Goal: Task Accomplishment & Management: Manage account settings

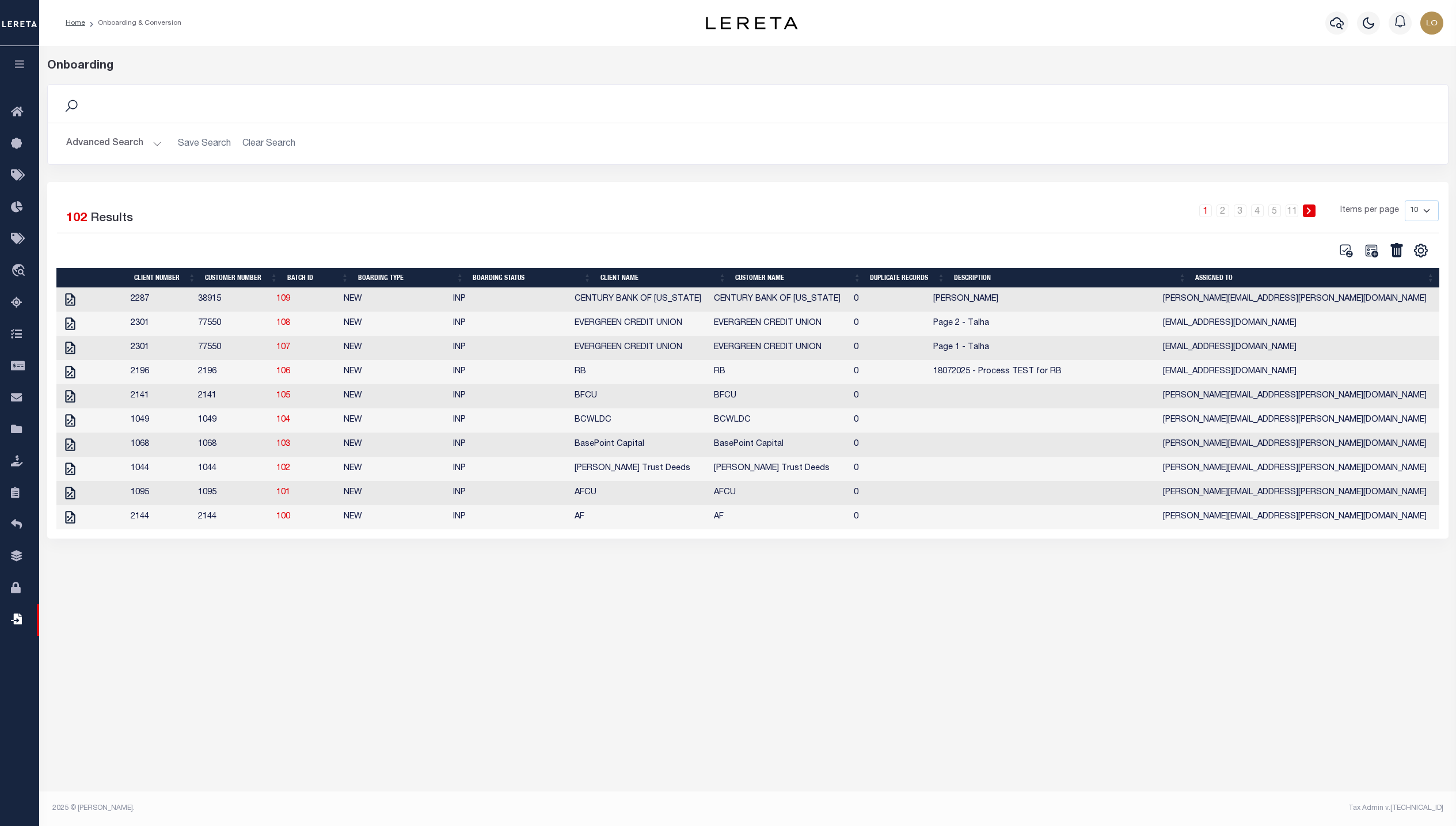
click at [18, 67] on icon "button" at bounding box center [20, 64] width 13 height 10
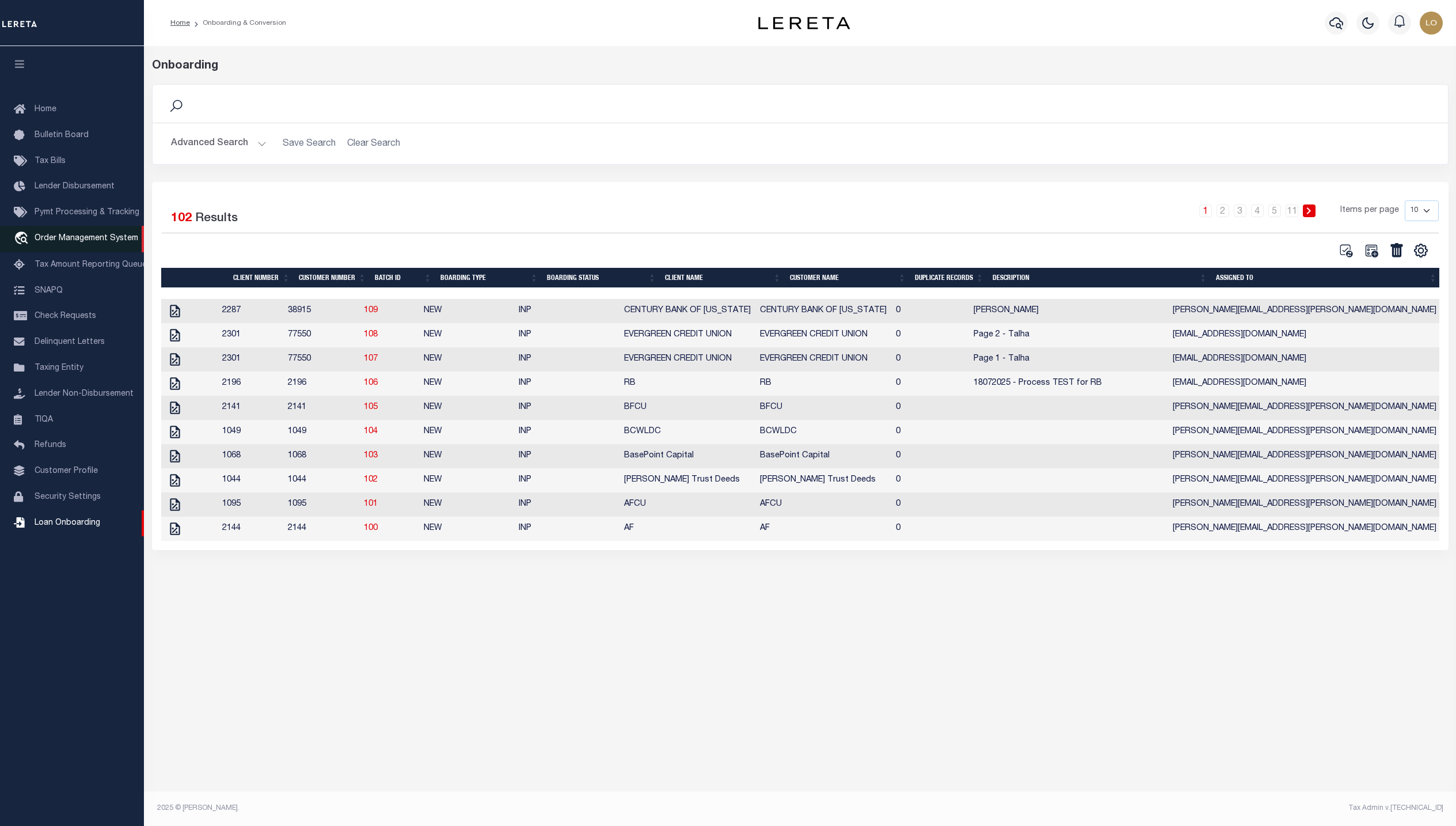
click at [83, 239] on span "Order Management System" at bounding box center [86, 238] width 104 height 8
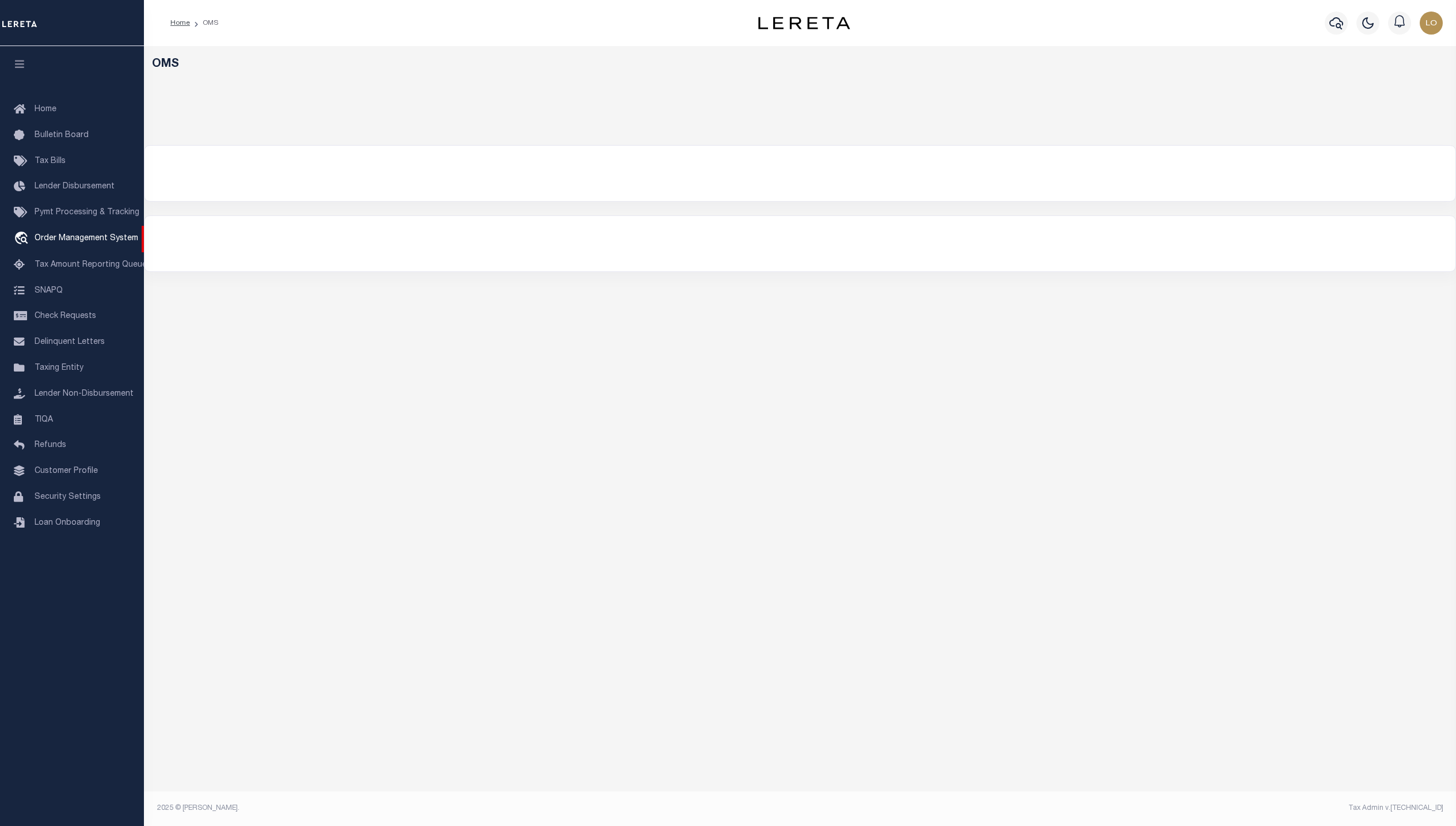
select select "200"
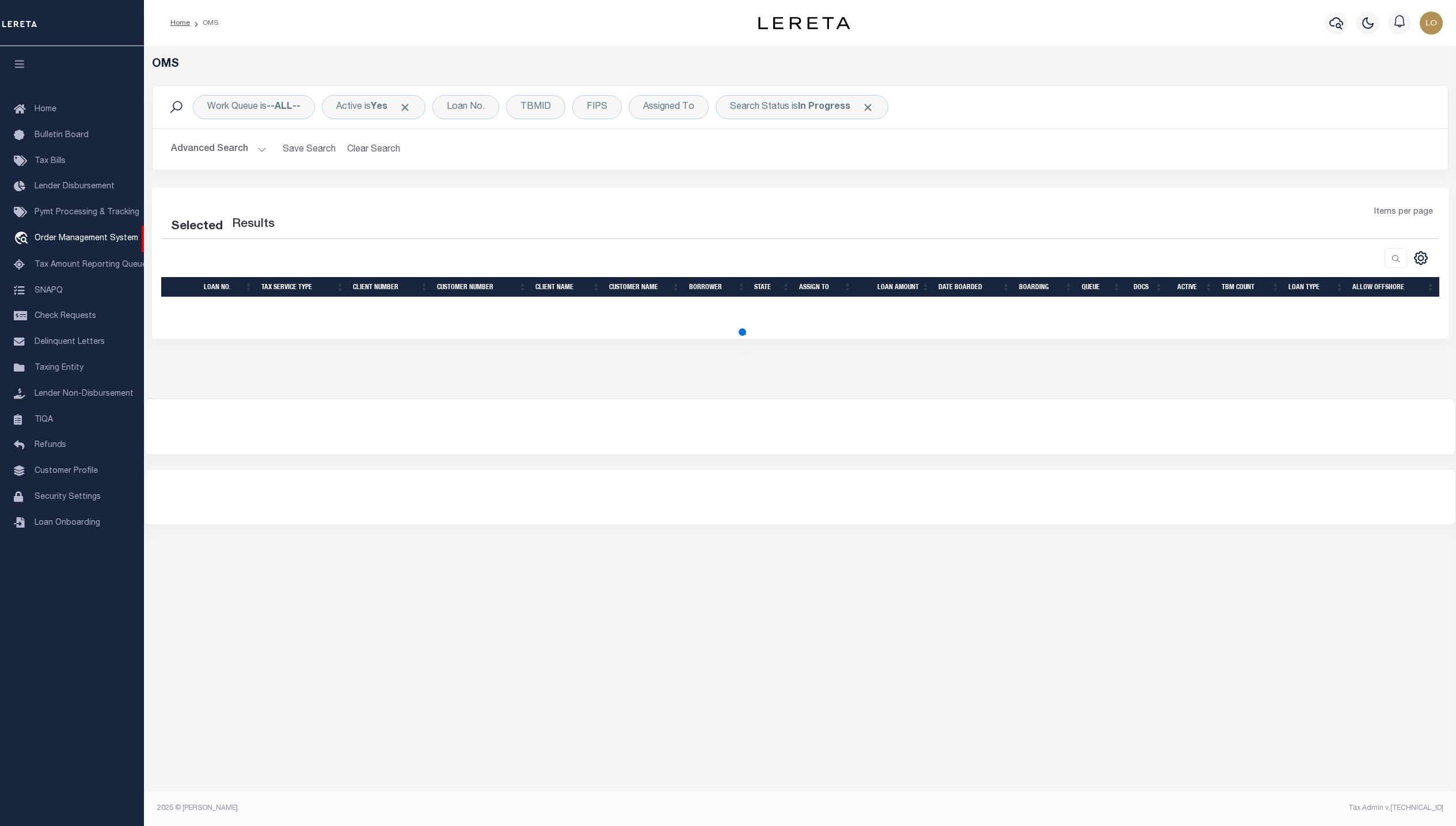
select select "200"
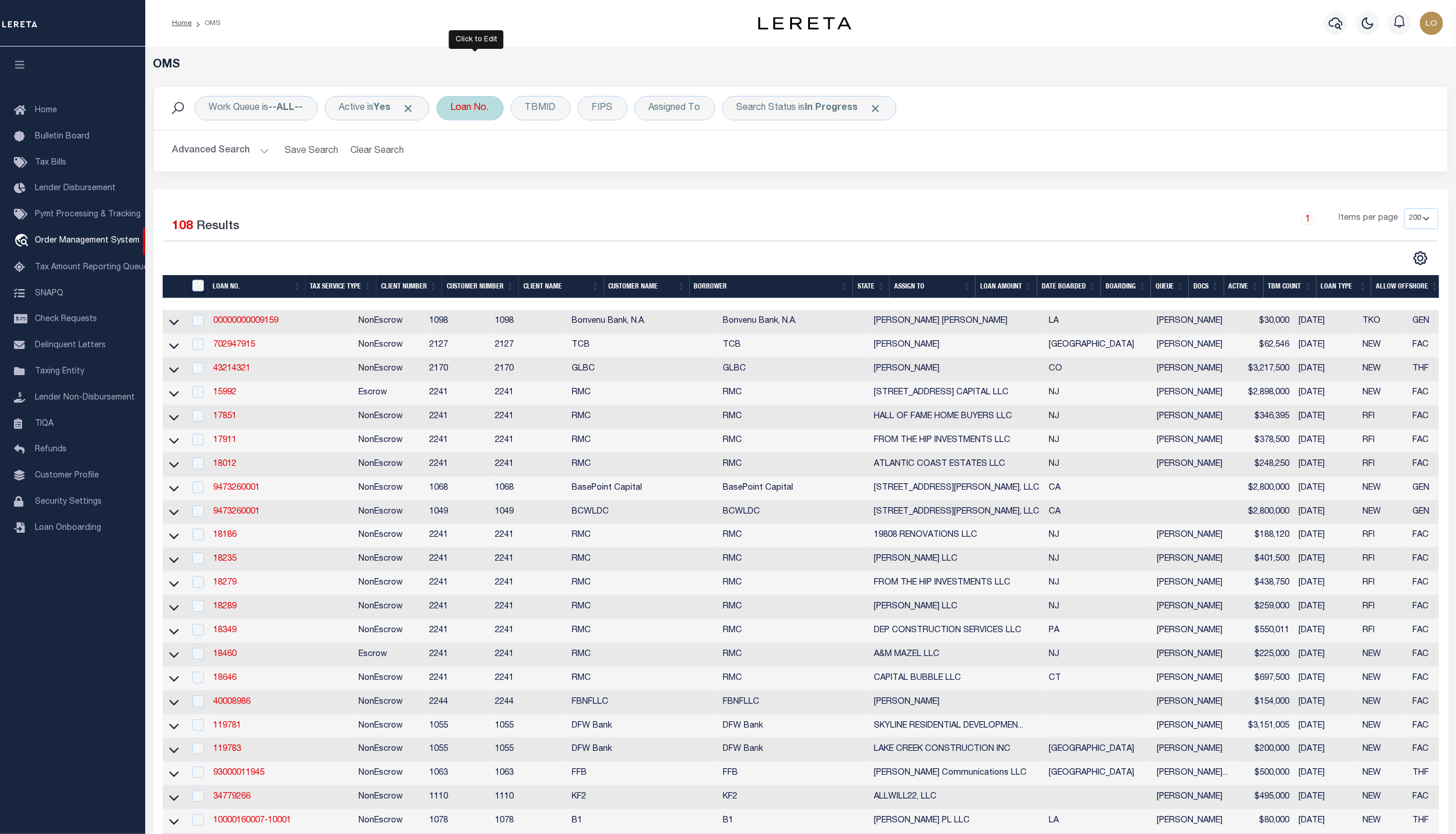
click at [467, 108] on div "Loan No." at bounding box center [470, 108] width 67 height 24
click at [511, 164] on input "text" at bounding box center [537, 165] width 171 height 22
type input "51680L35.1"
click at [604, 191] on input "Apply" at bounding box center [605, 191] width 34 height 19
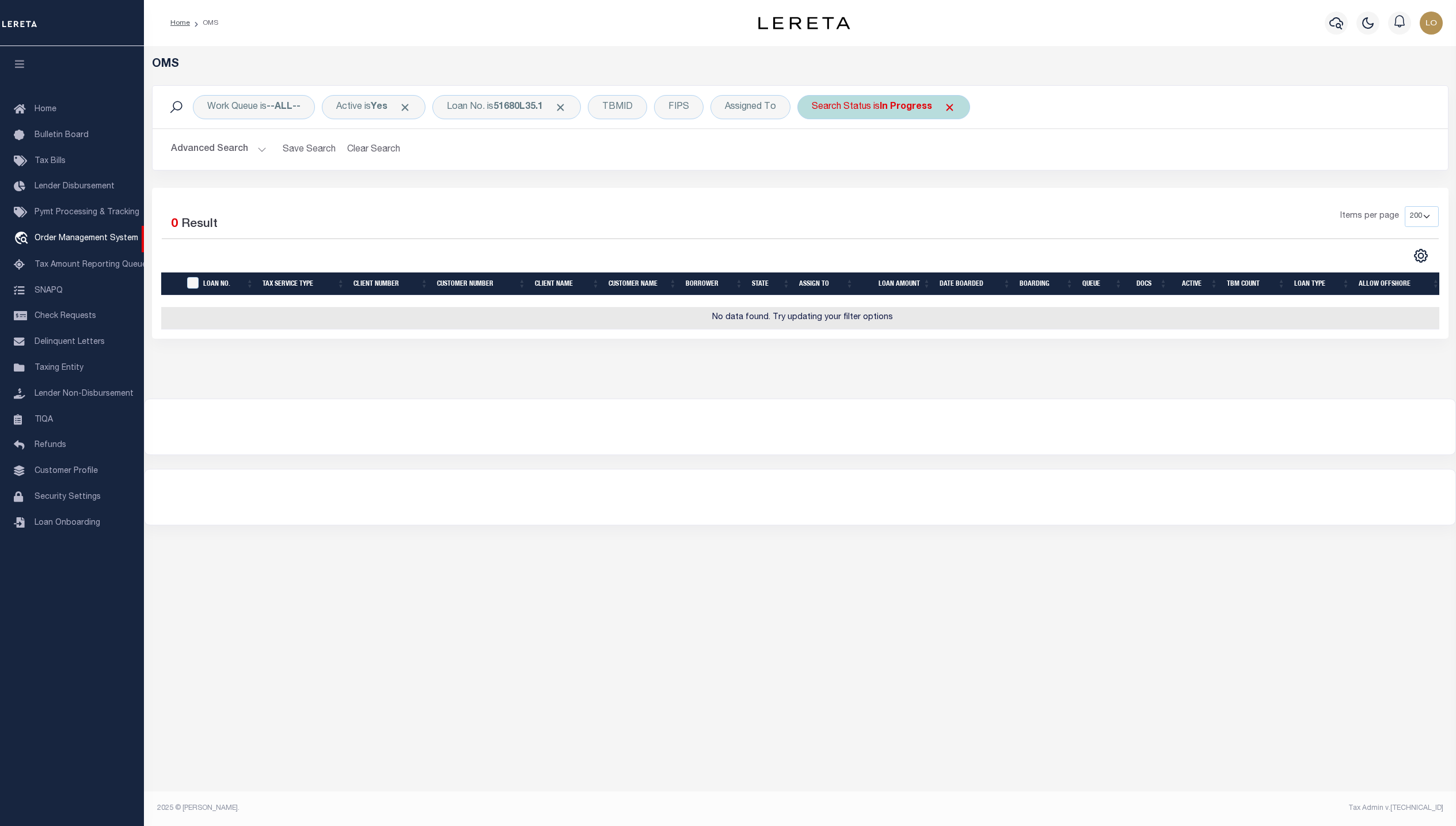
click at [956, 107] on span "Click to Remove" at bounding box center [950, 108] width 12 height 12
click at [417, 102] on div "Active is Yes" at bounding box center [374, 107] width 104 height 24
click at [294, 194] on div "Selected 0 Result Items per page 10 25 50 100 200" at bounding box center [800, 263] width 1296 height 151
click at [410, 106] on span "Click to Remove" at bounding box center [405, 108] width 12 height 12
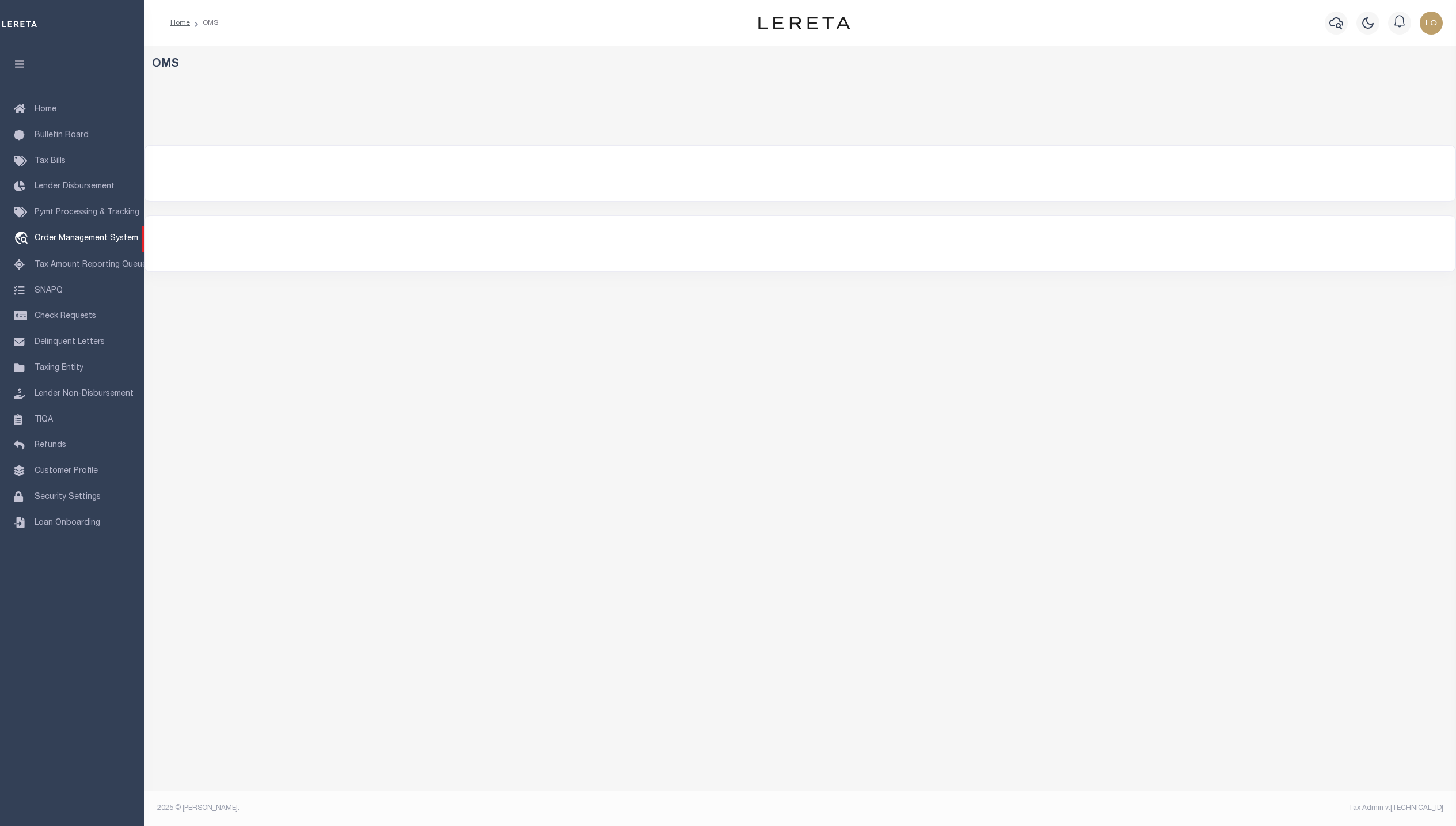
select select "200"
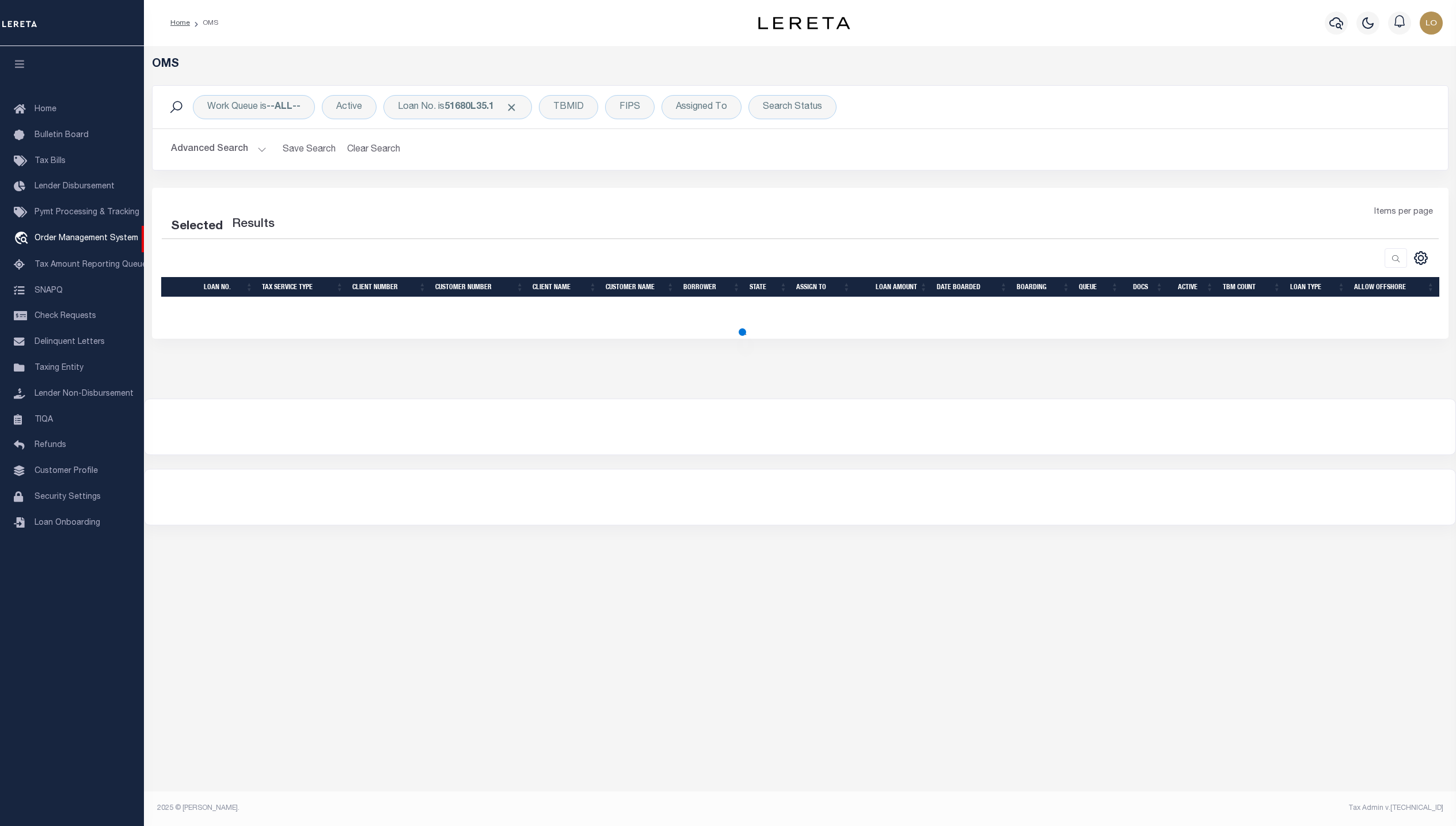
select select "200"
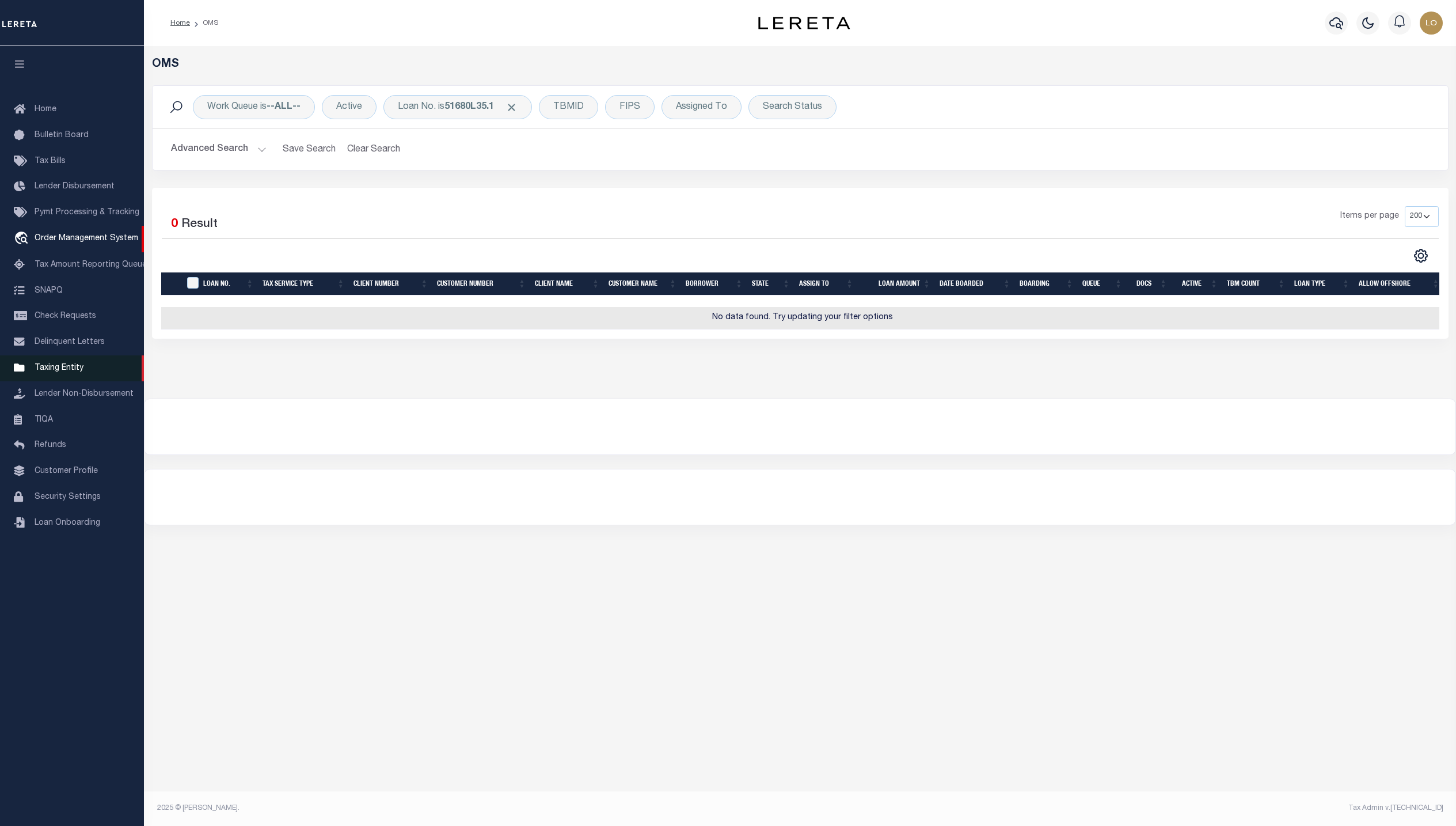
click at [69, 368] on span "Taxing Entity" at bounding box center [59, 367] width 49 height 8
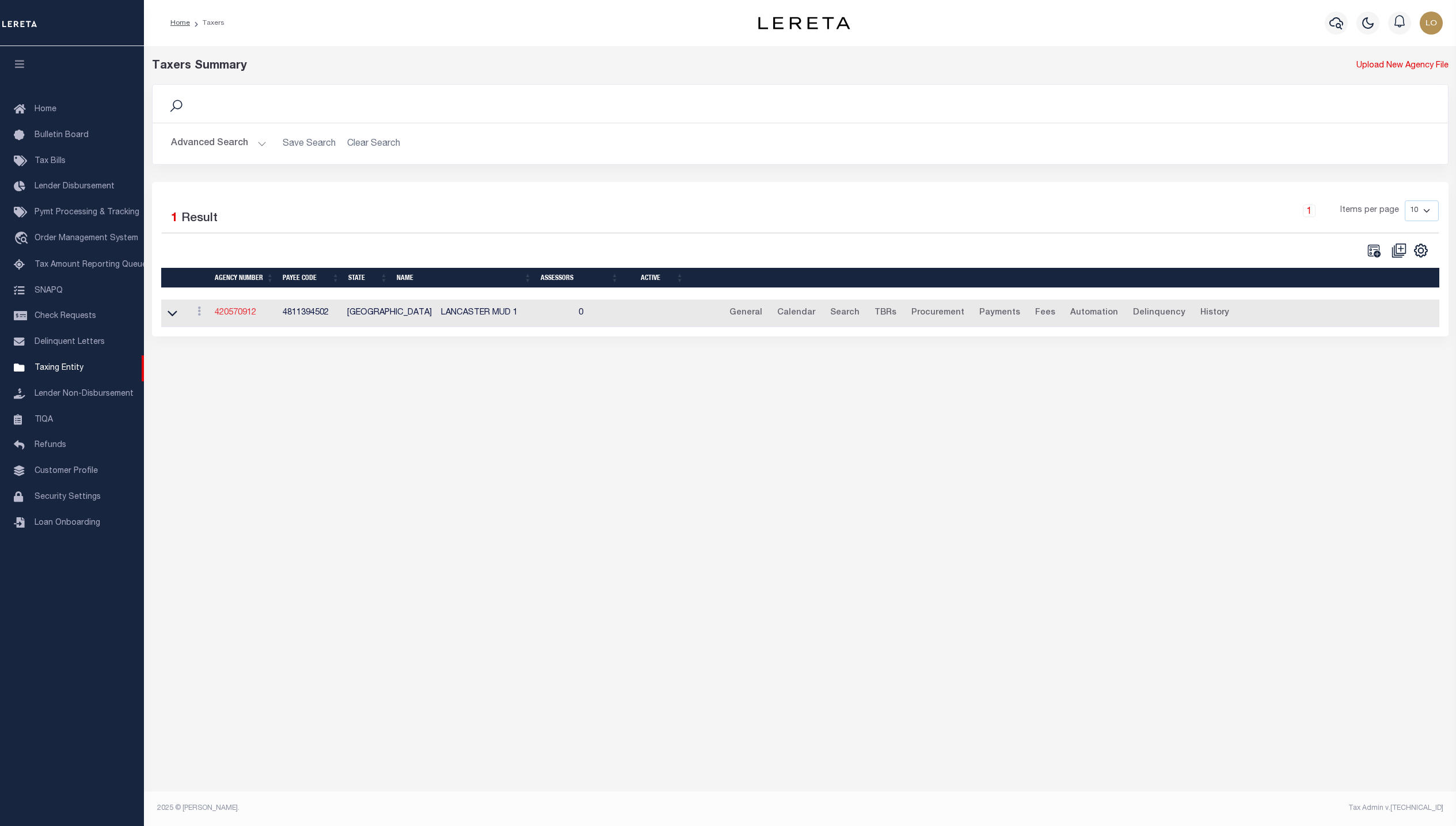
click at [250, 315] on link "420570912" at bounding box center [236, 312] width 42 height 8
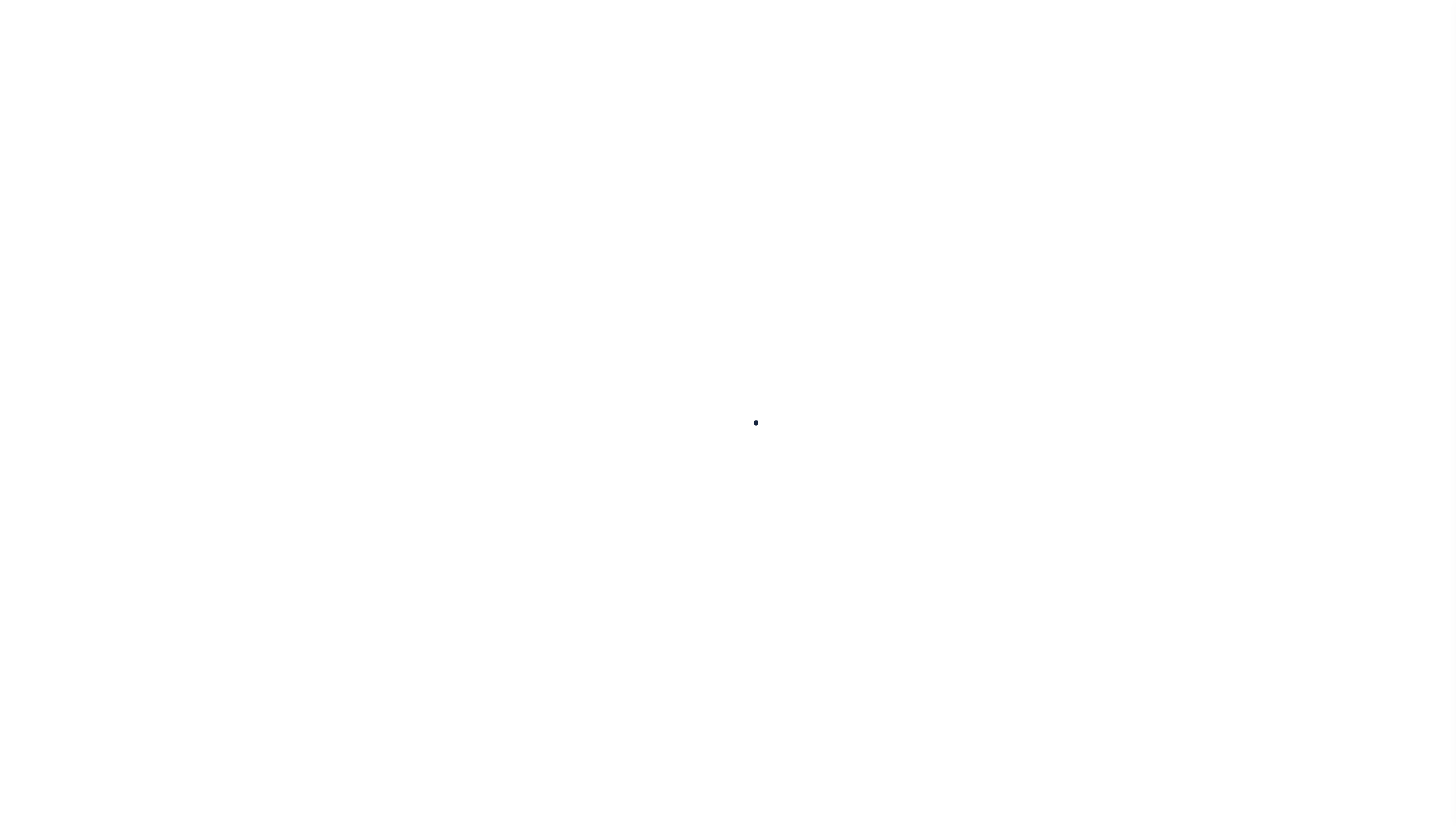
select select
checkbox input "false"
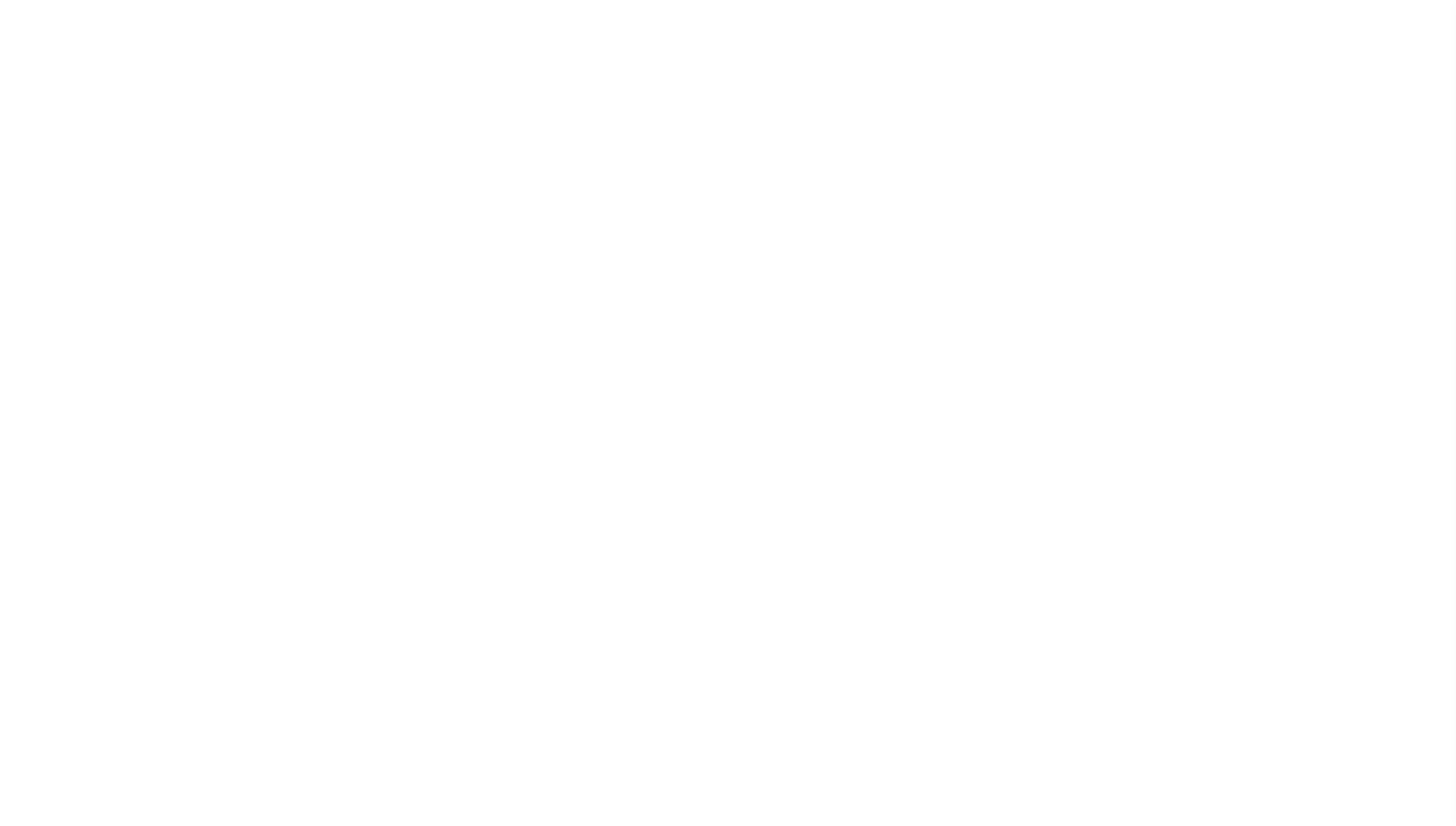
checkbox input "false"
select select "1"
type input "4811394502"
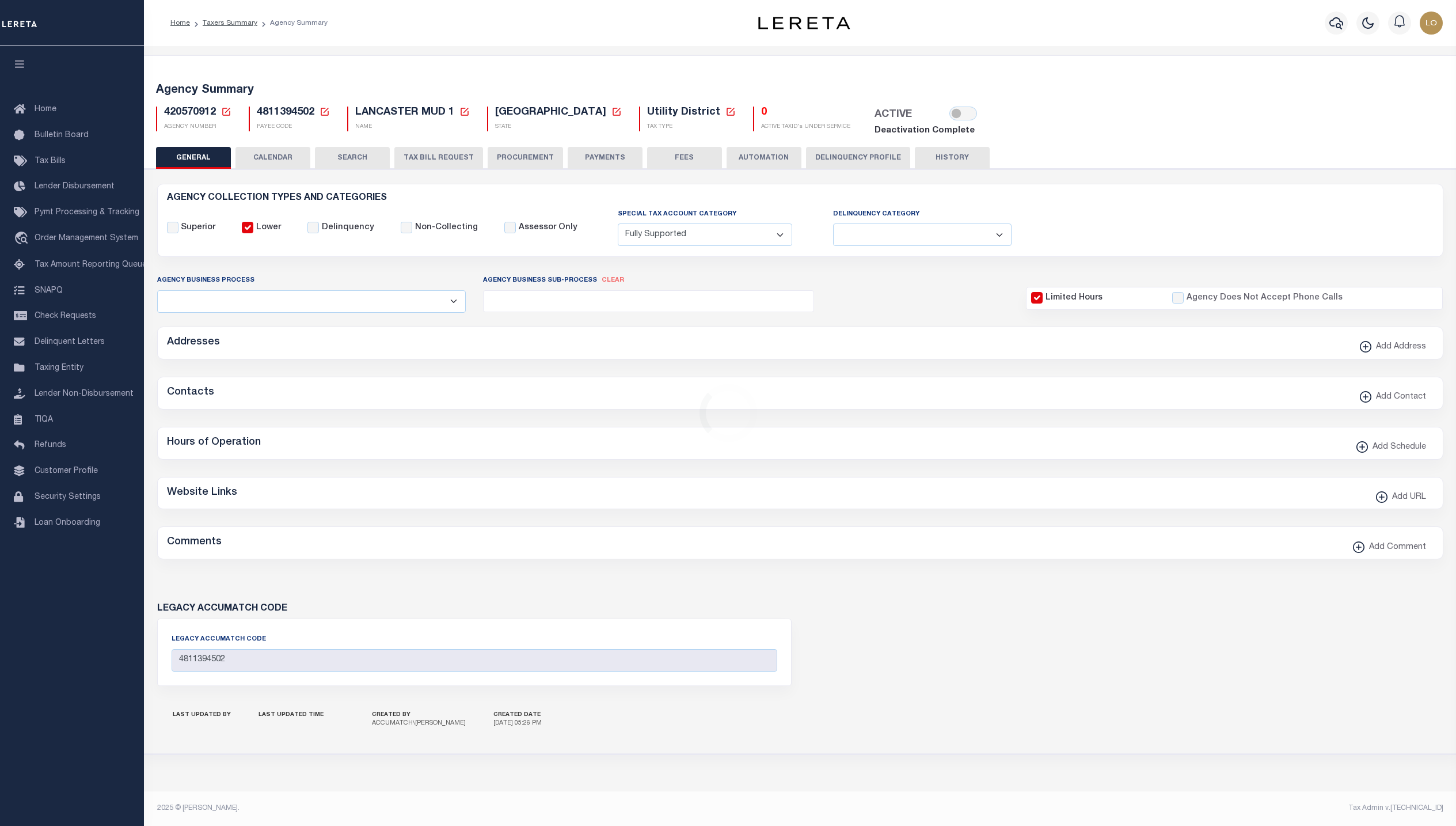
select select
select select "2024"
type input "24"
select select
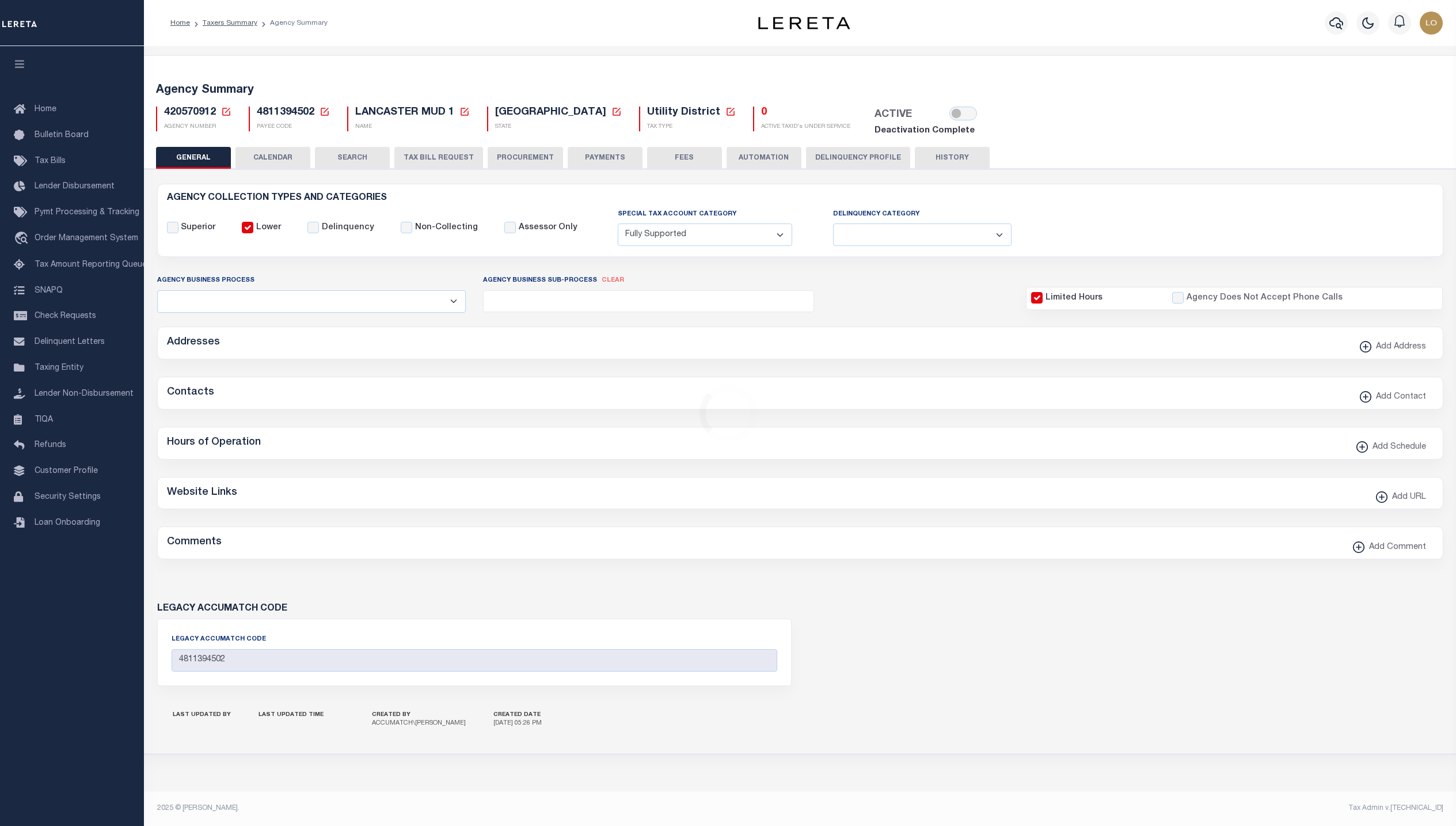
select select
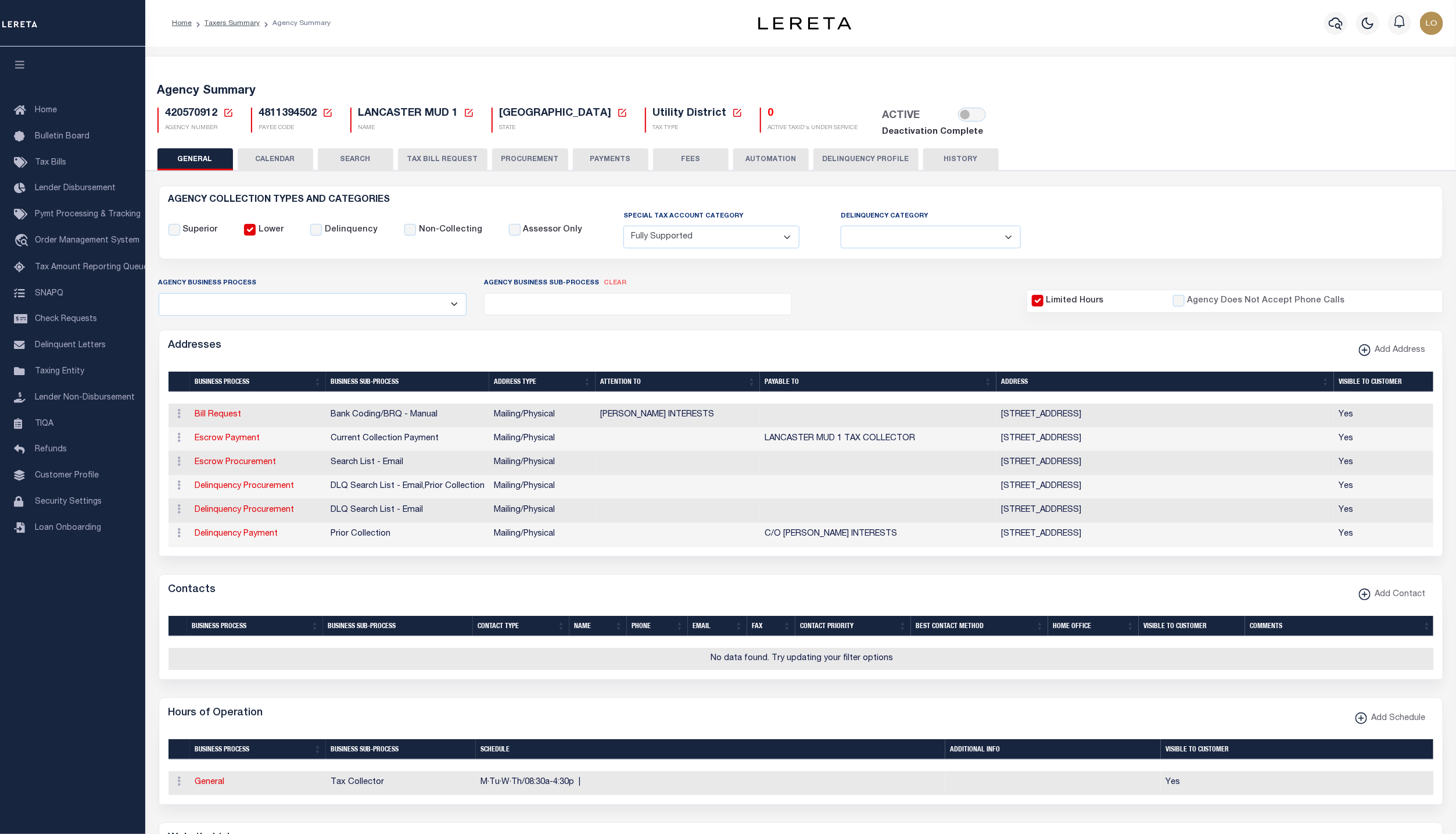
click at [865, 159] on button "Delinquency Profile" at bounding box center [866, 160] width 105 height 22
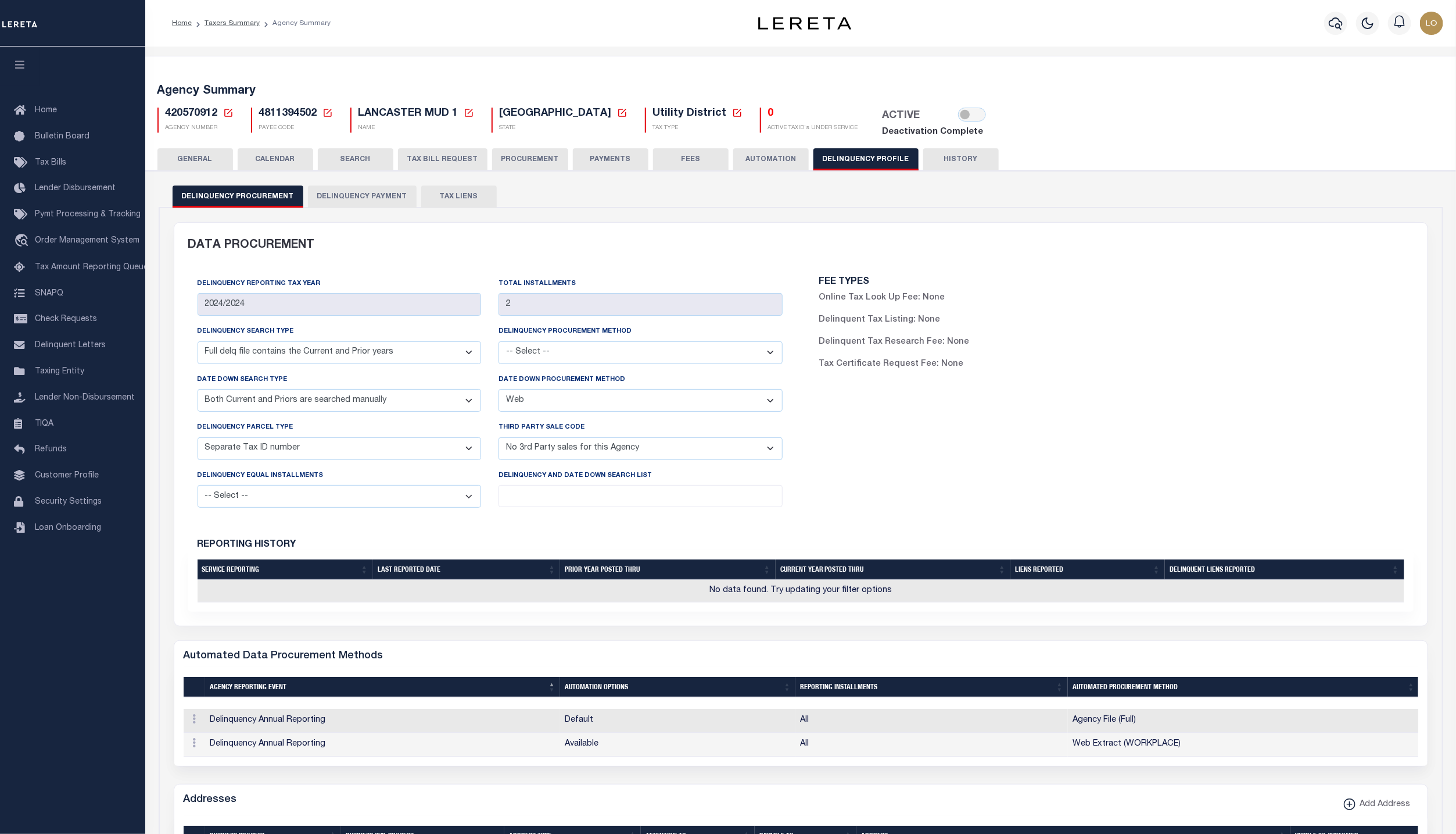
click at [337, 194] on button "Delinquency Payment" at bounding box center [362, 196] width 109 height 22
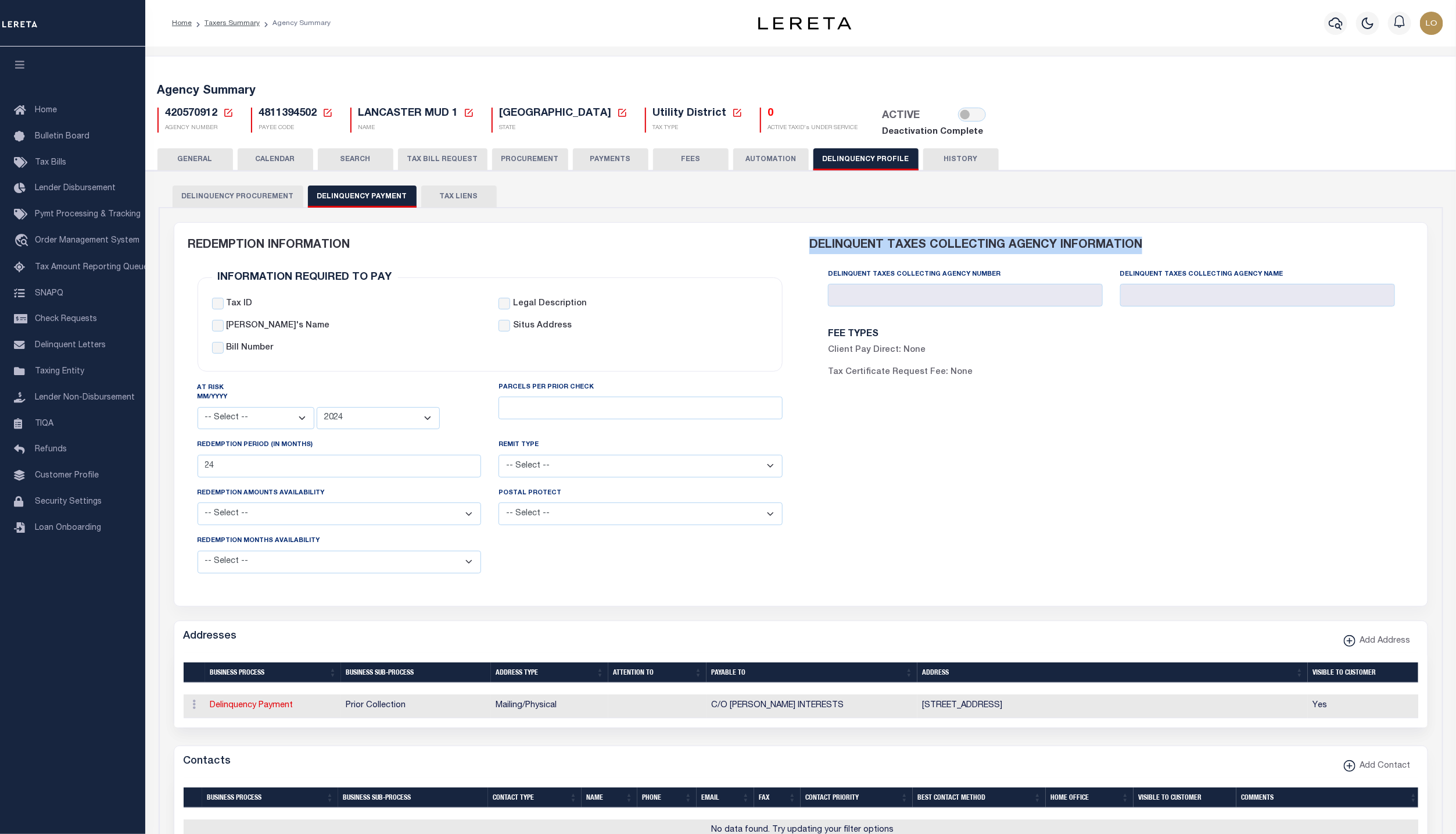
drag, startPoint x: 812, startPoint y: 247, endPoint x: 1160, endPoint y: 257, distance: 348.1
click at [1160, 257] on div "DELINQUENT TAXES COLLECTING AGENCY INFORMATION" at bounding box center [1111, 245] width 604 height 45
copy div "DELINQUENT TAXES COLLECTING AGENCY INFORMATION"
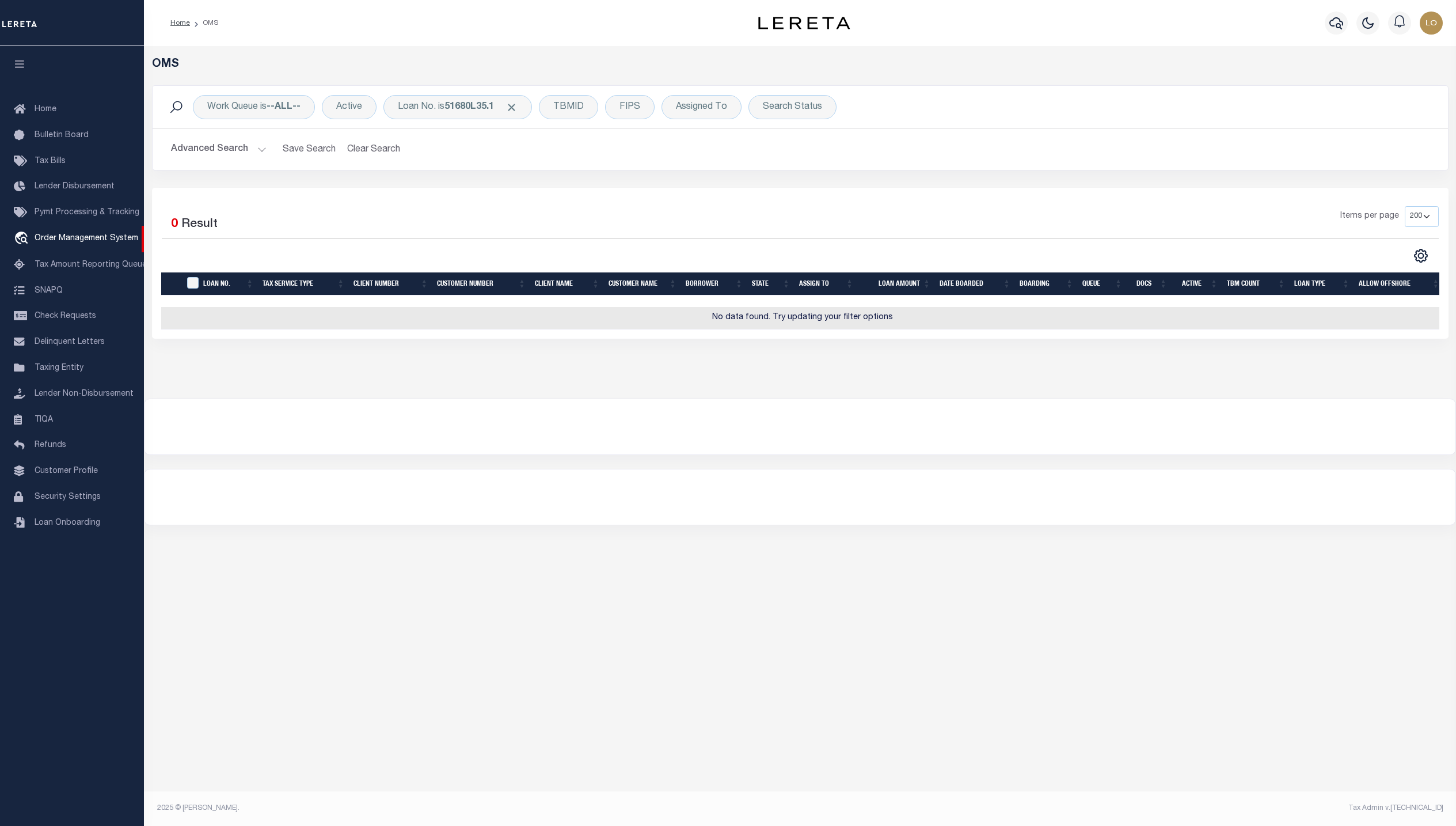
select select "200"
click at [75, 372] on span "Taxing Entity" at bounding box center [59, 367] width 49 height 8
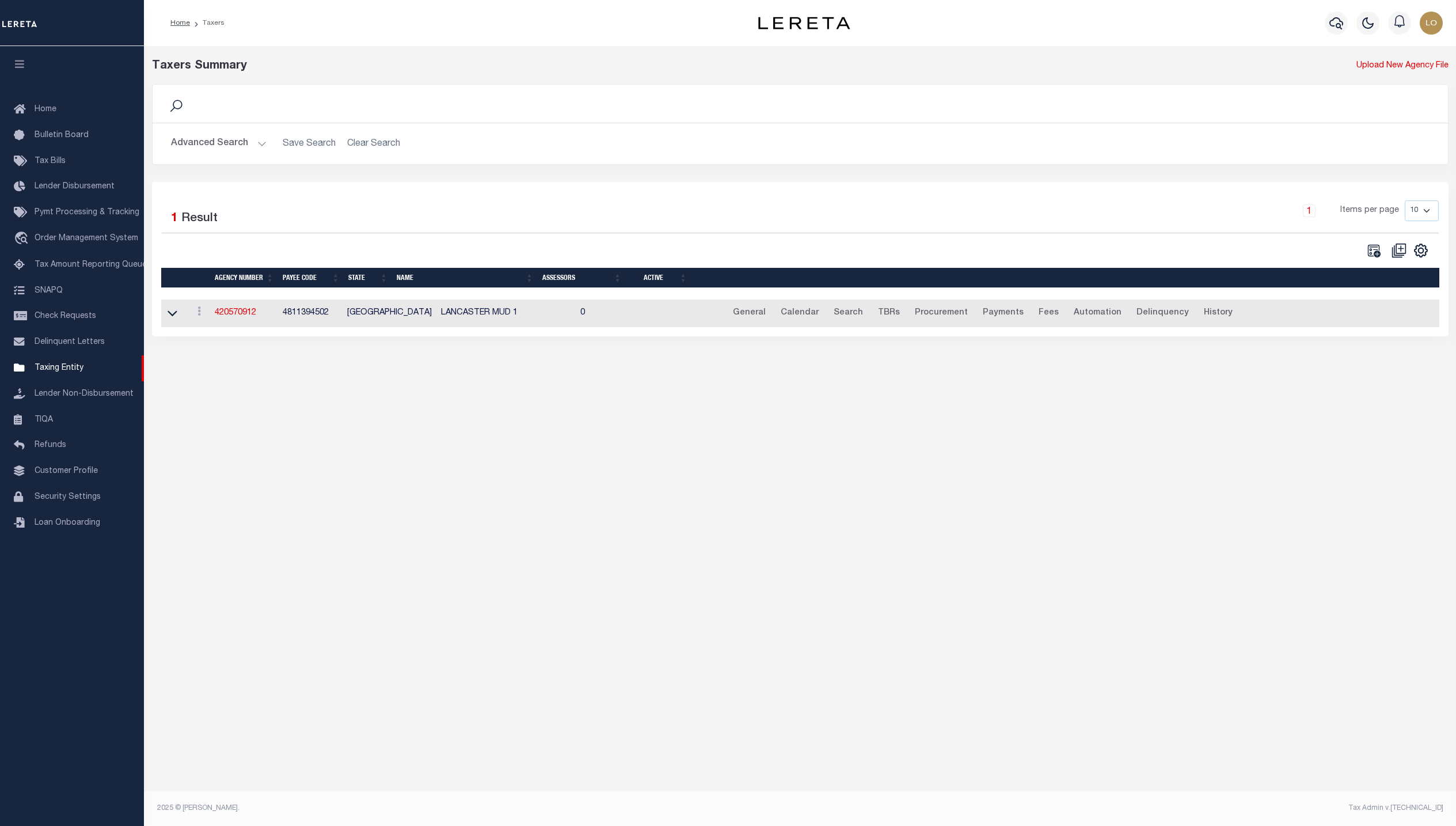
click at [178, 317] on link at bounding box center [173, 312] width 13 height 8
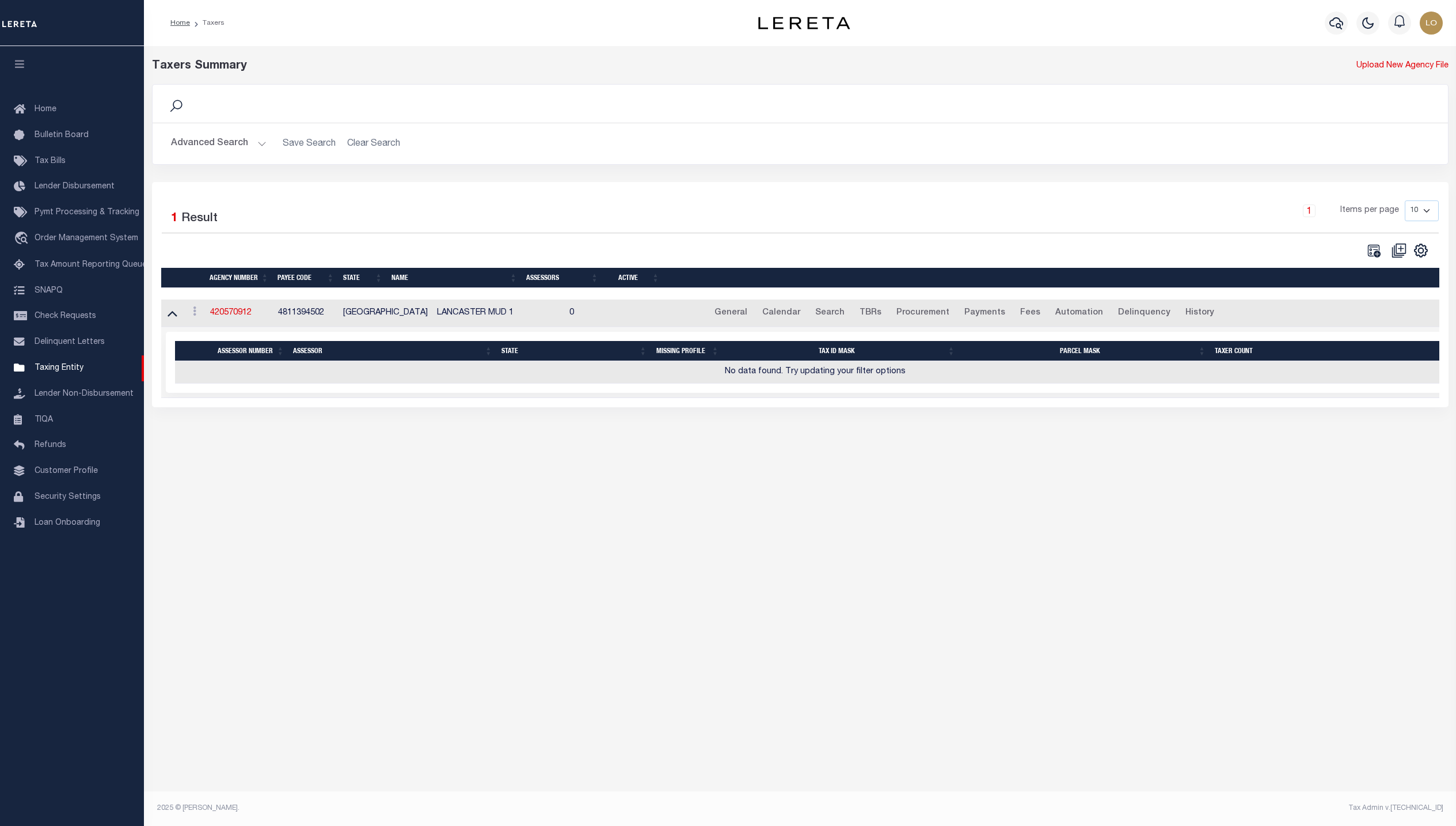
click at [240, 142] on button "Advanced Search" at bounding box center [219, 143] width 96 height 23
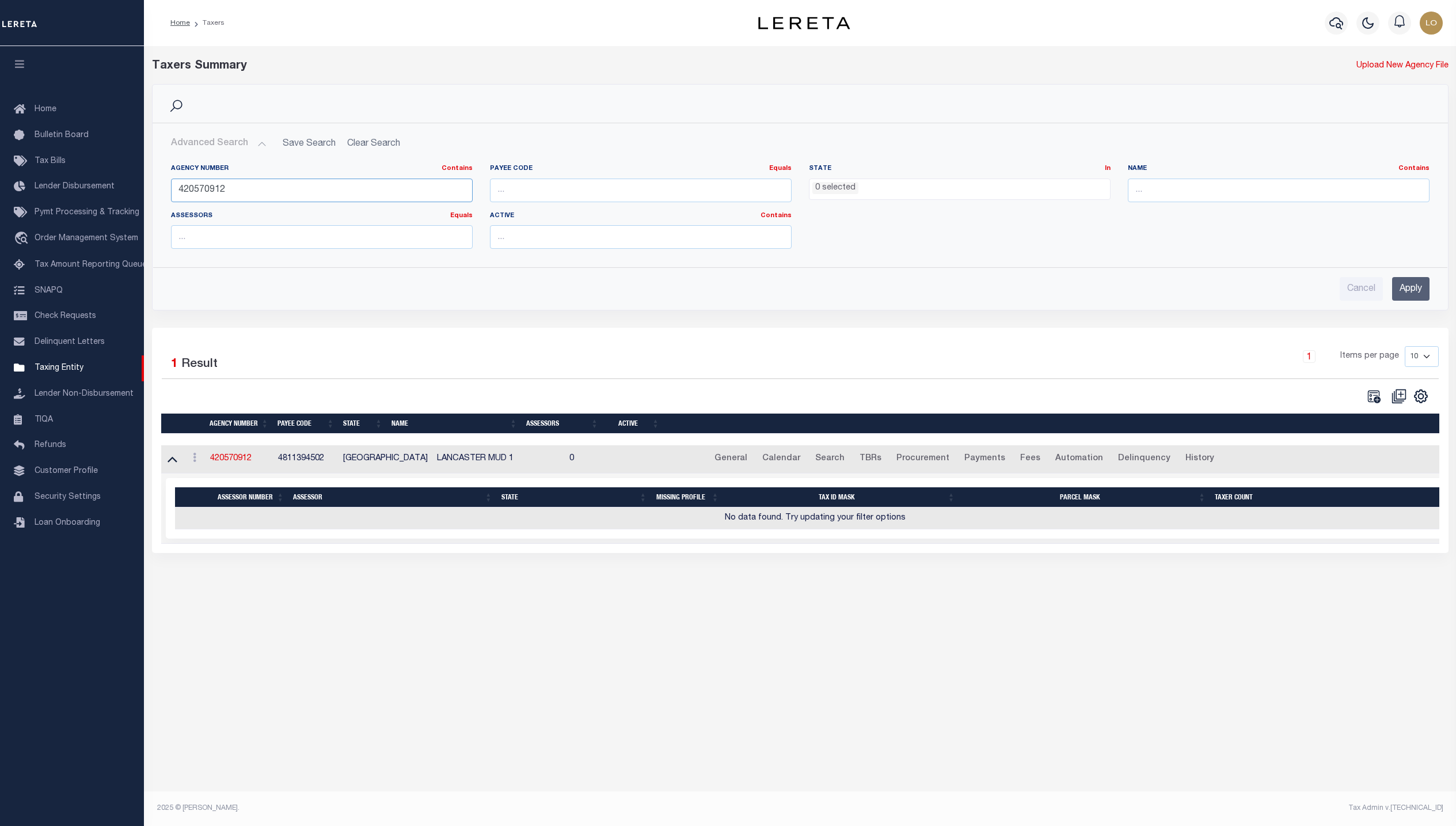
click at [208, 191] on input "420570912" at bounding box center [322, 190] width 301 height 23
paste input "3602904000"
type input "3602904000"
click at [204, 188] on input "3602904000" at bounding box center [322, 190] width 301 height 23
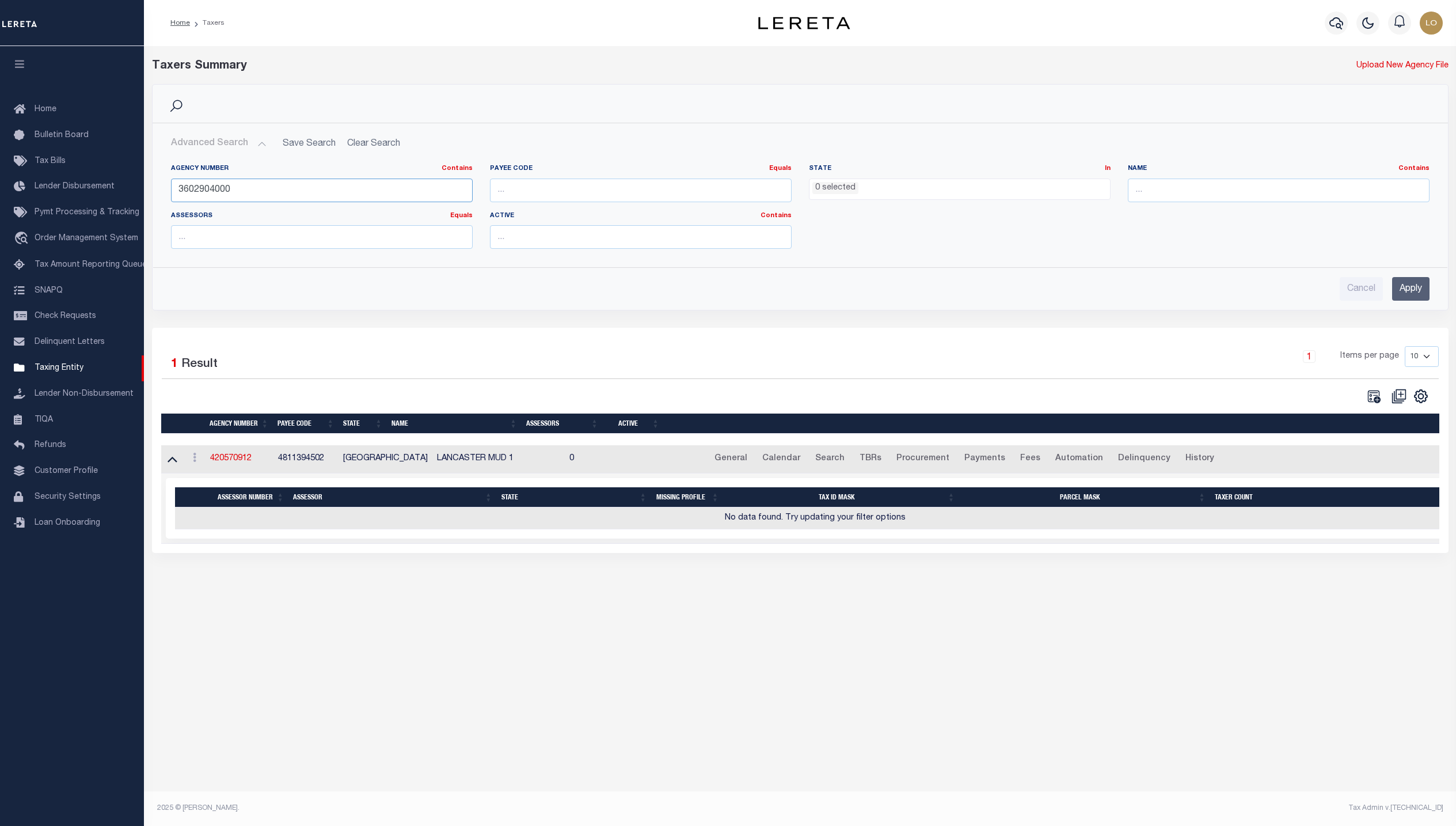
click at [204, 188] on input "3602904000" at bounding box center [322, 190] width 301 height 23
click at [707, 192] on input "number" at bounding box center [641, 190] width 301 height 23
paste input "3602904000"
type input "3602904000"
click at [1415, 293] on input "Apply" at bounding box center [1411, 289] width 37 height 23
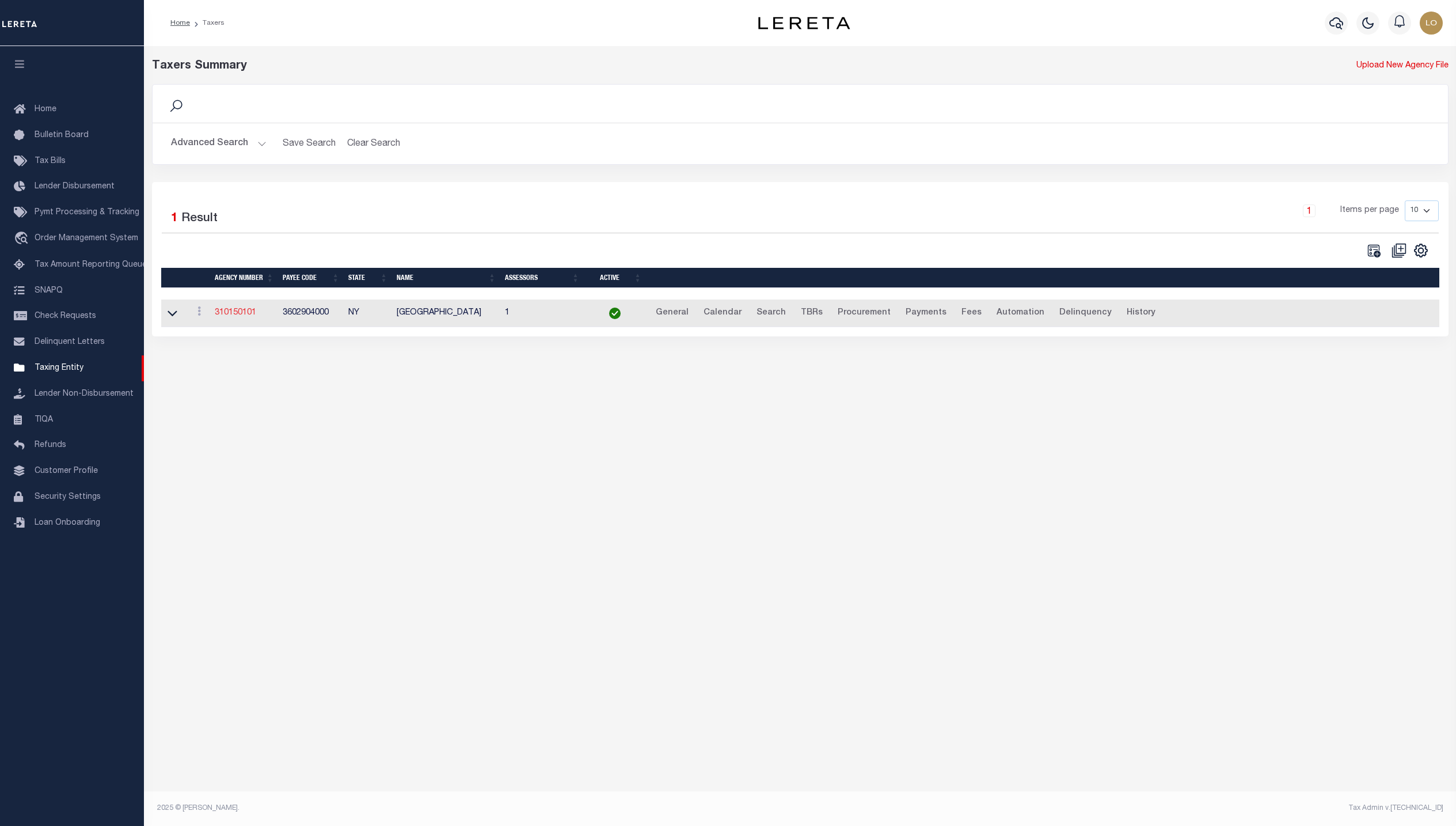
click at [227, 317] on link "310150101" at bounding box center [236, 312] width 42 height 8
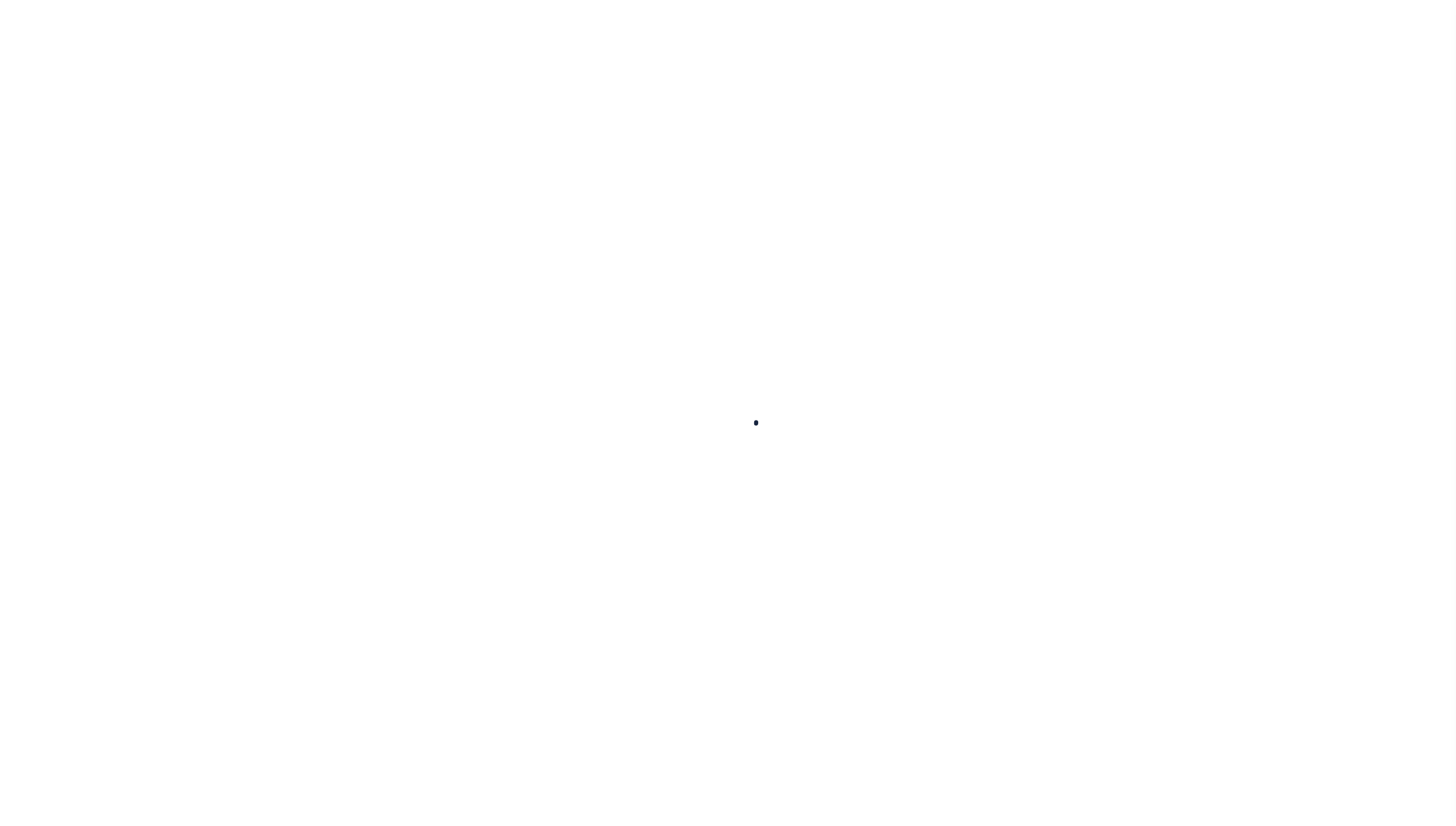
select select
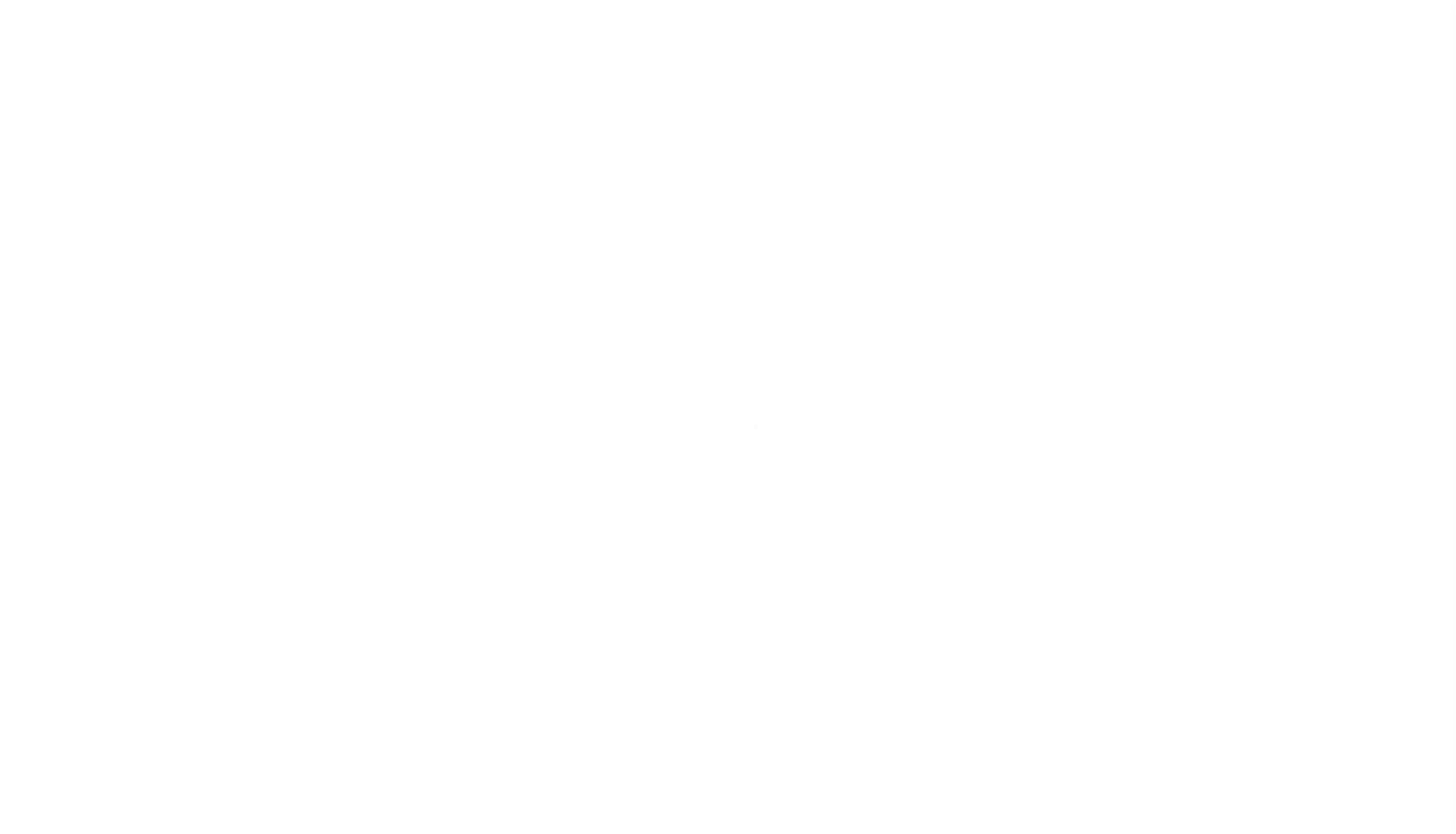
checkbox input "false"
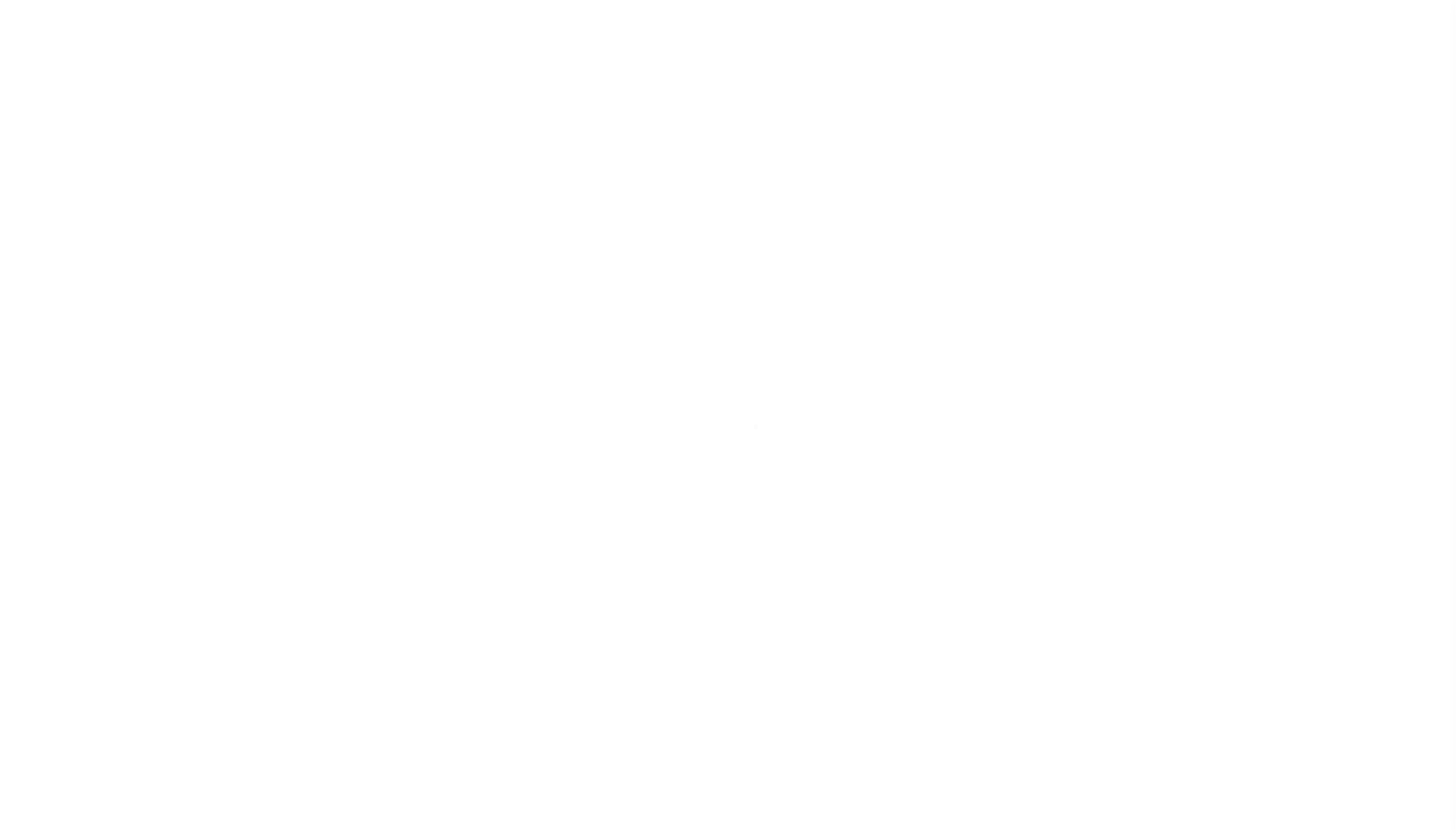
type input "3602904000"
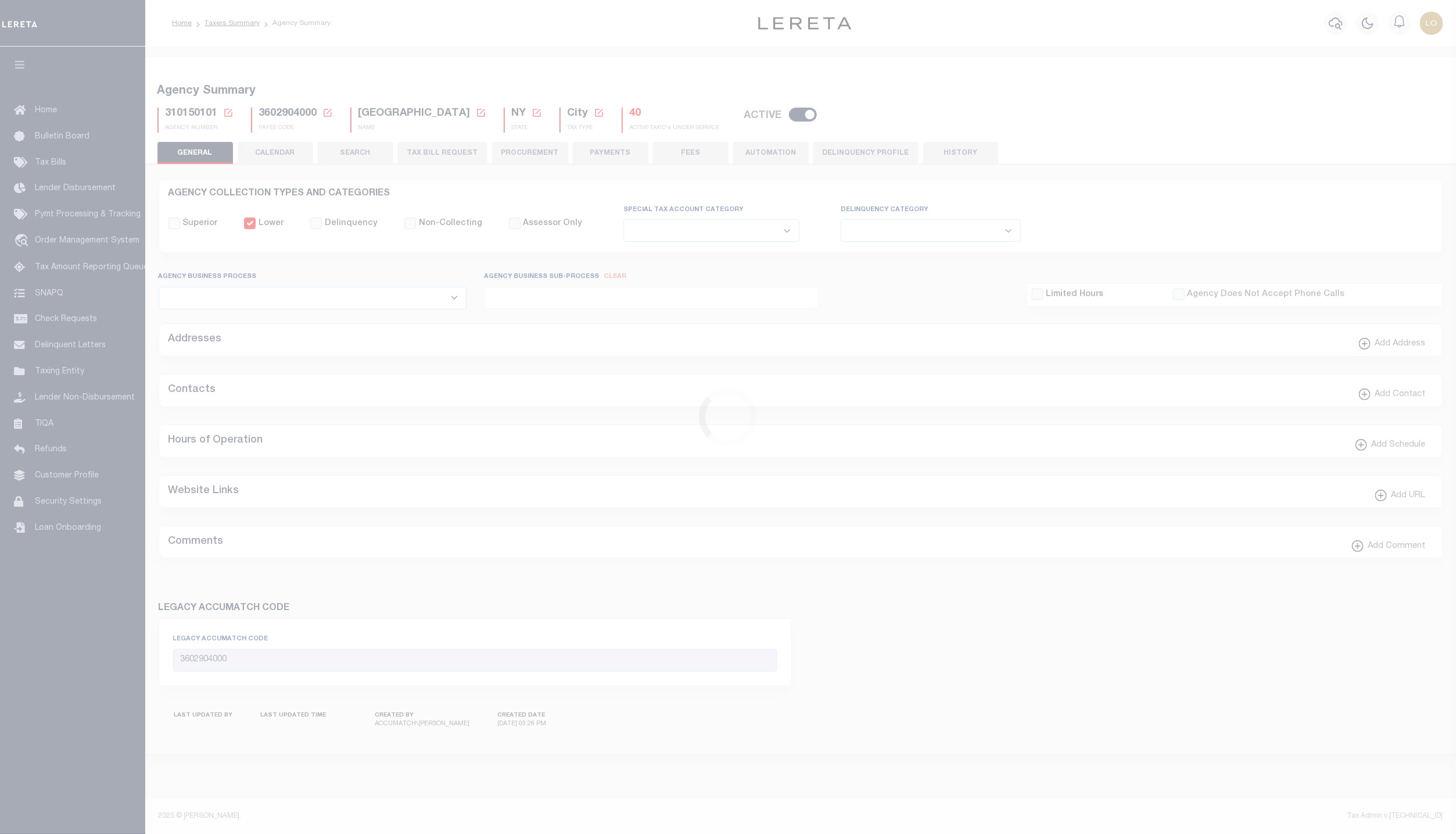
type input "2024/2025"
type input "6"
select select "DCPY"
select select "CPYM"
select select "EMAIL"
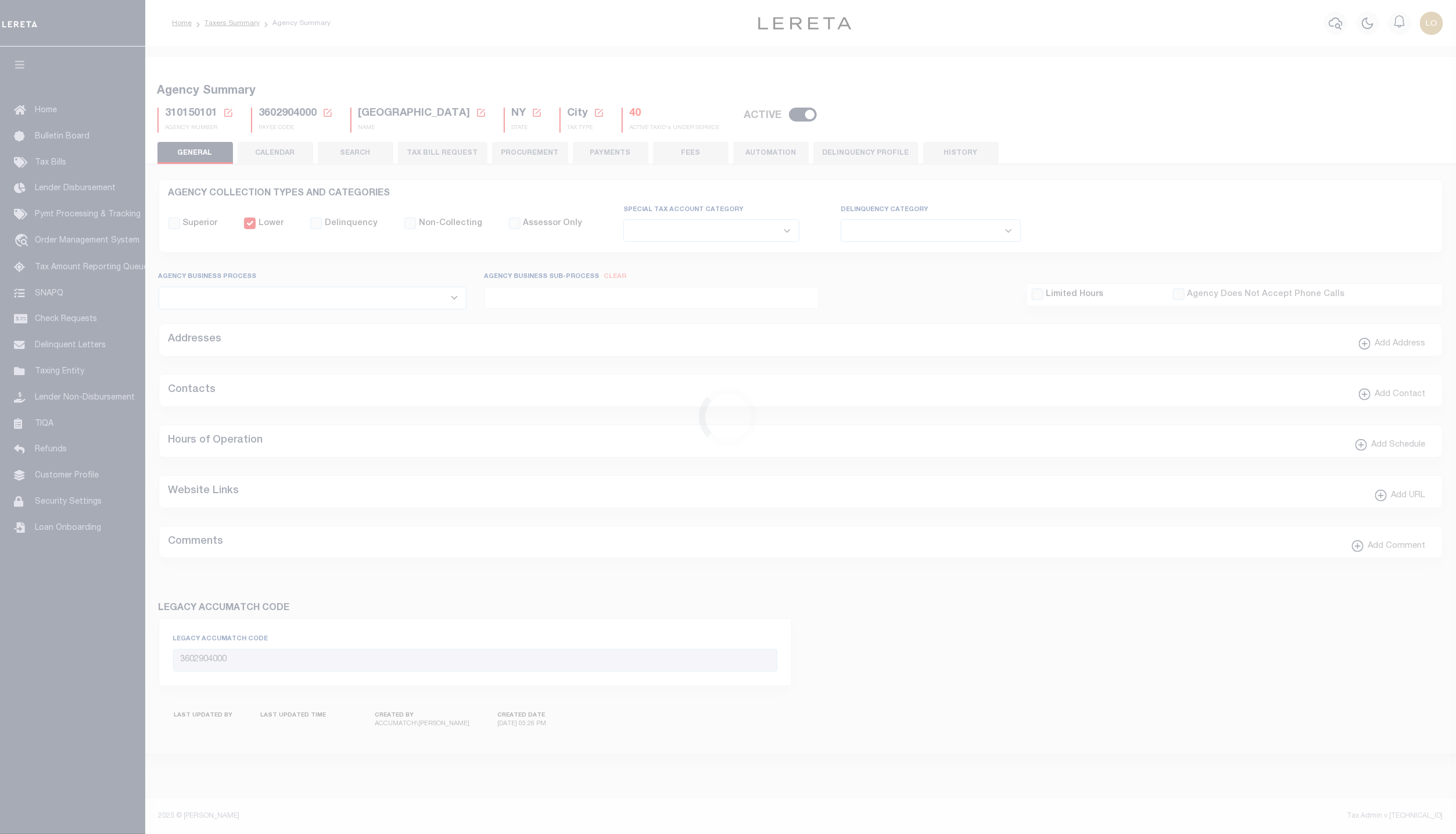
select select "API"
select select
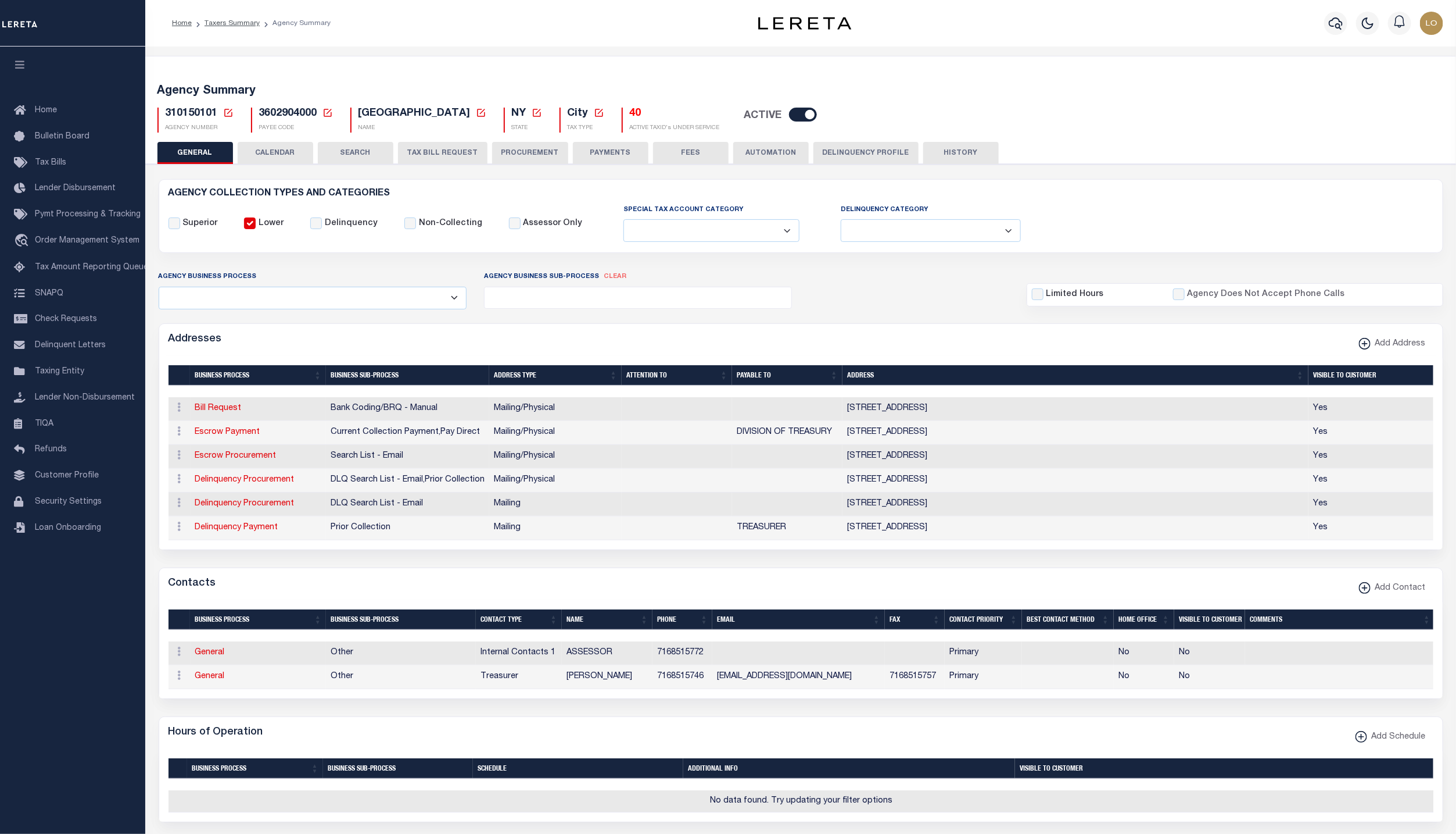
click at [875, 155] on button "Delinquency Profile" at bounding box center [866, 153] width 105 height 22
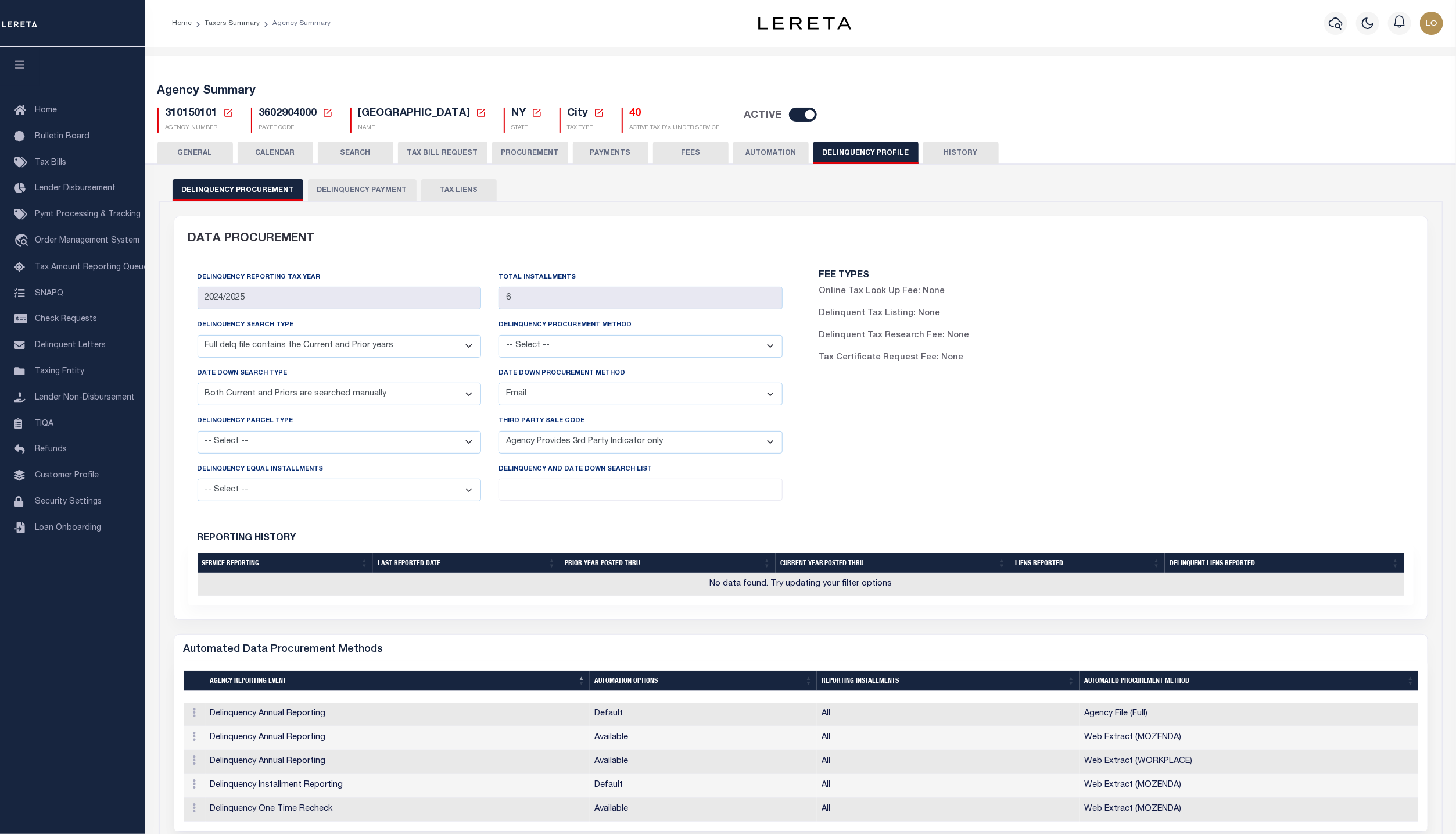
click at [362, 187] on button "Delinquency Payment" at bounding box center [362, 190] width 109 height 22
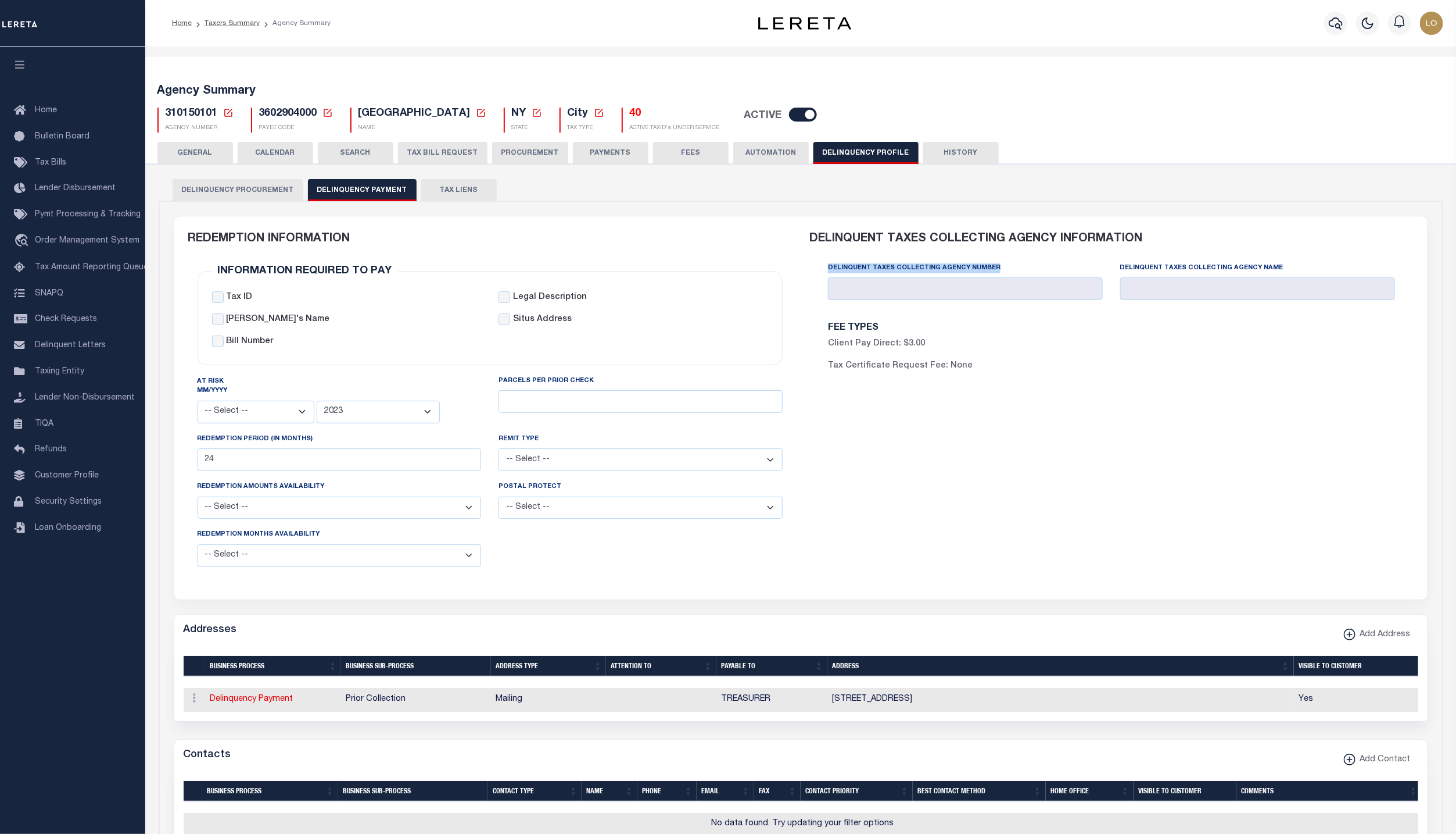
drag, startPoint x: 828, startPoint y: 267, endPoint x: 1000, endPoint y: 269, distance: 172.0
click at [1000, 269] on div "Delinquent Taxes Collecting Agency Number" at bounding box center [965, 281] width 275 height 38
